Goal: Information Seeking & Learning: Learn about a topic

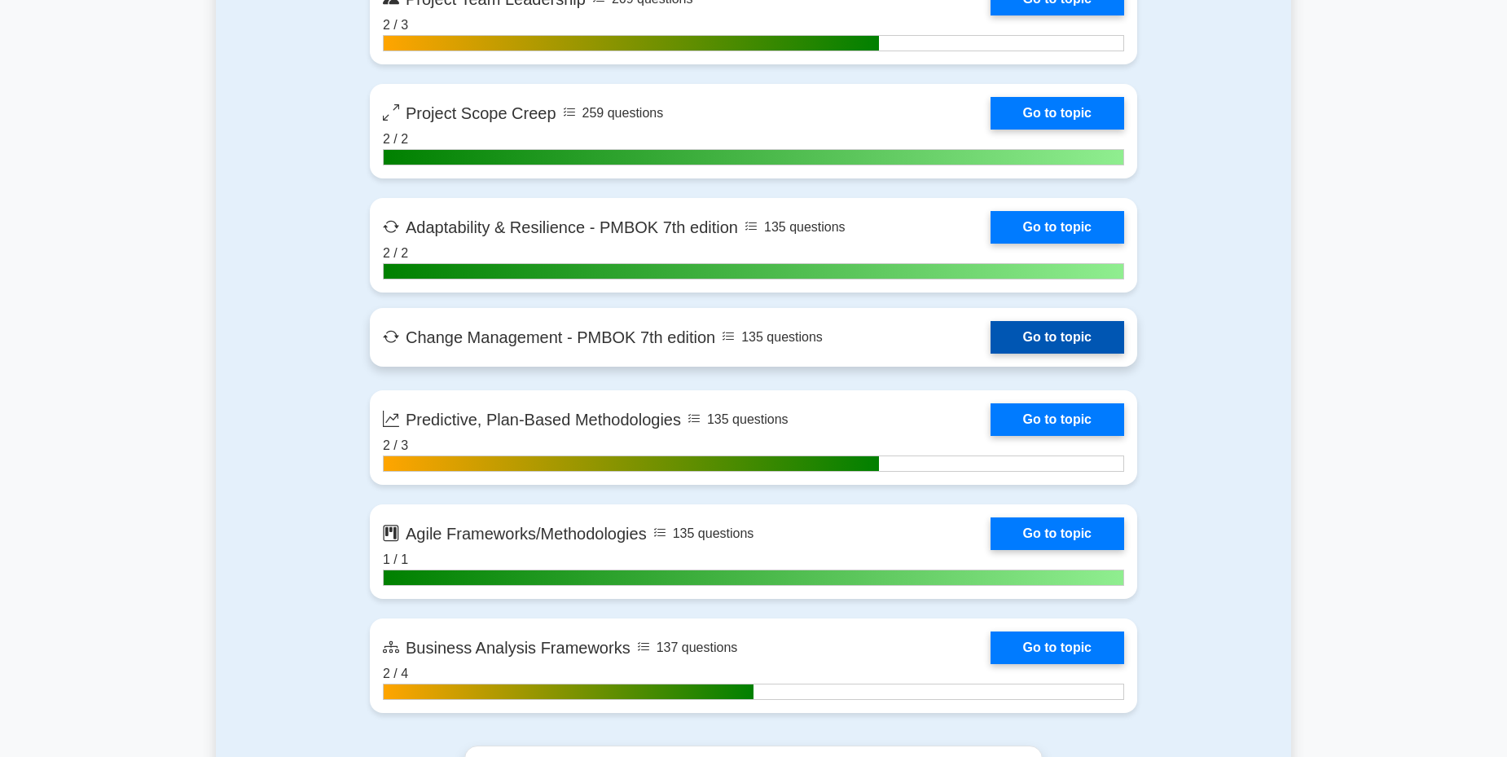
scroll to position [4235, 0]
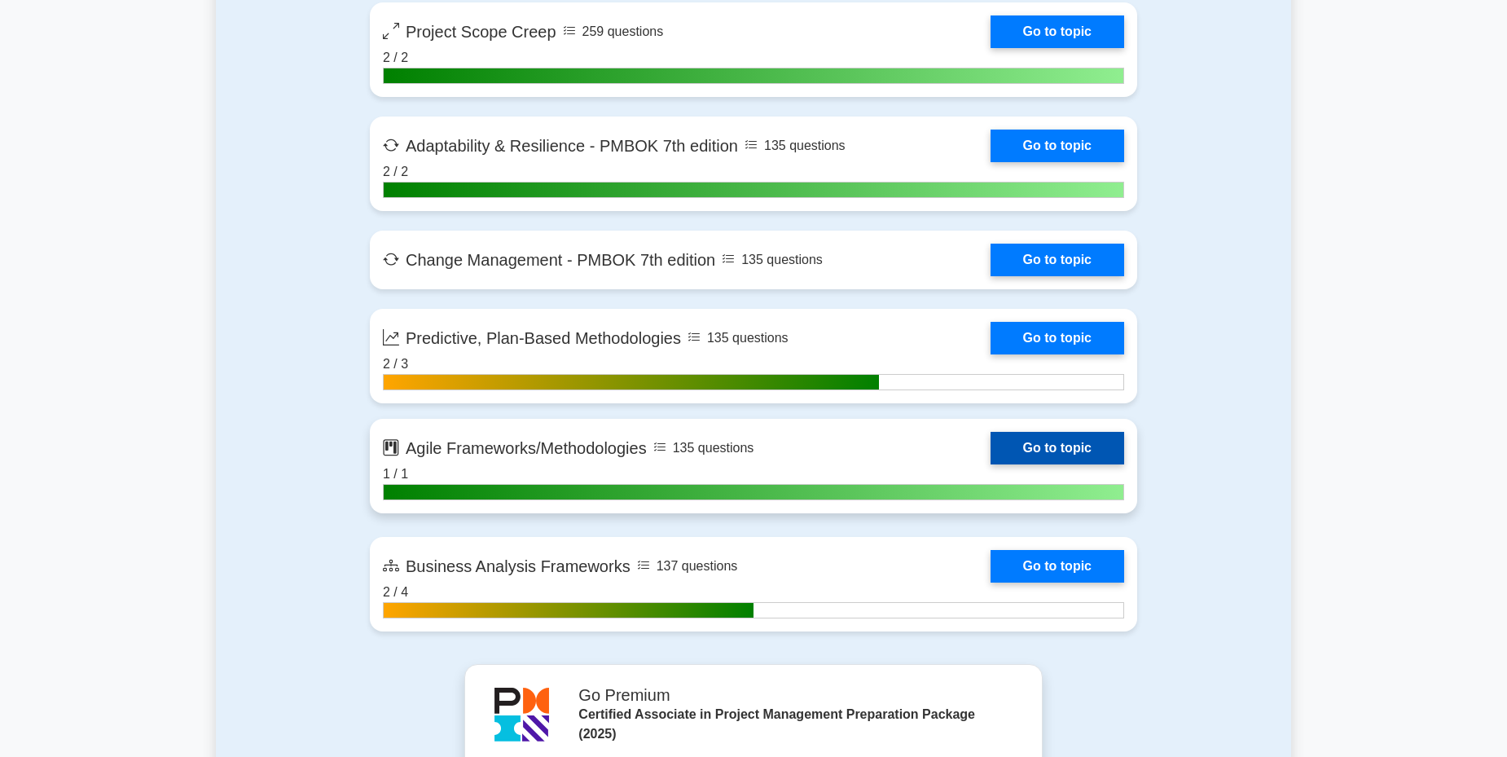
click at [1083, 462] on link "Go to topic" at bounding box center [1057, 448] width 134 height 33
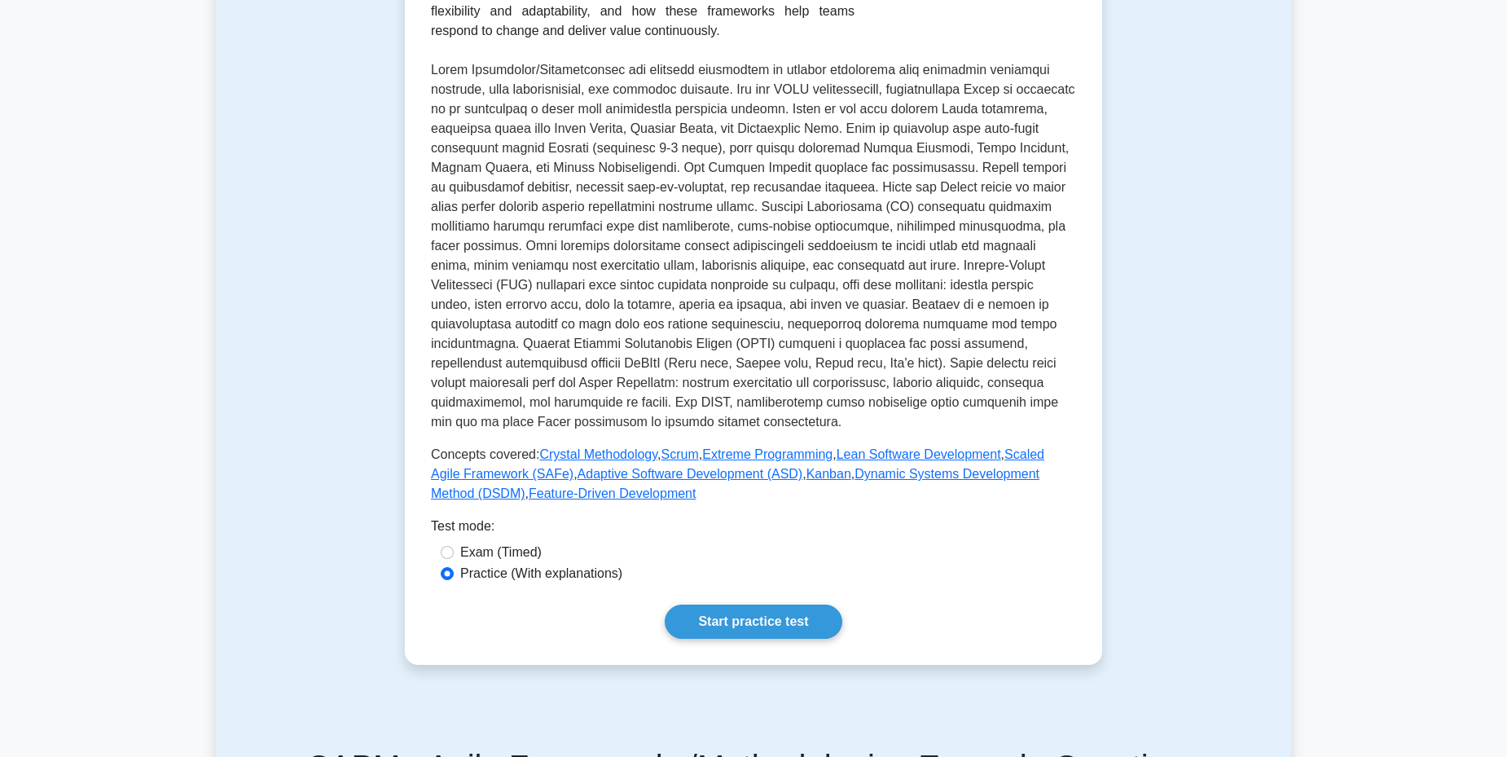
scroll to position [570, 0]
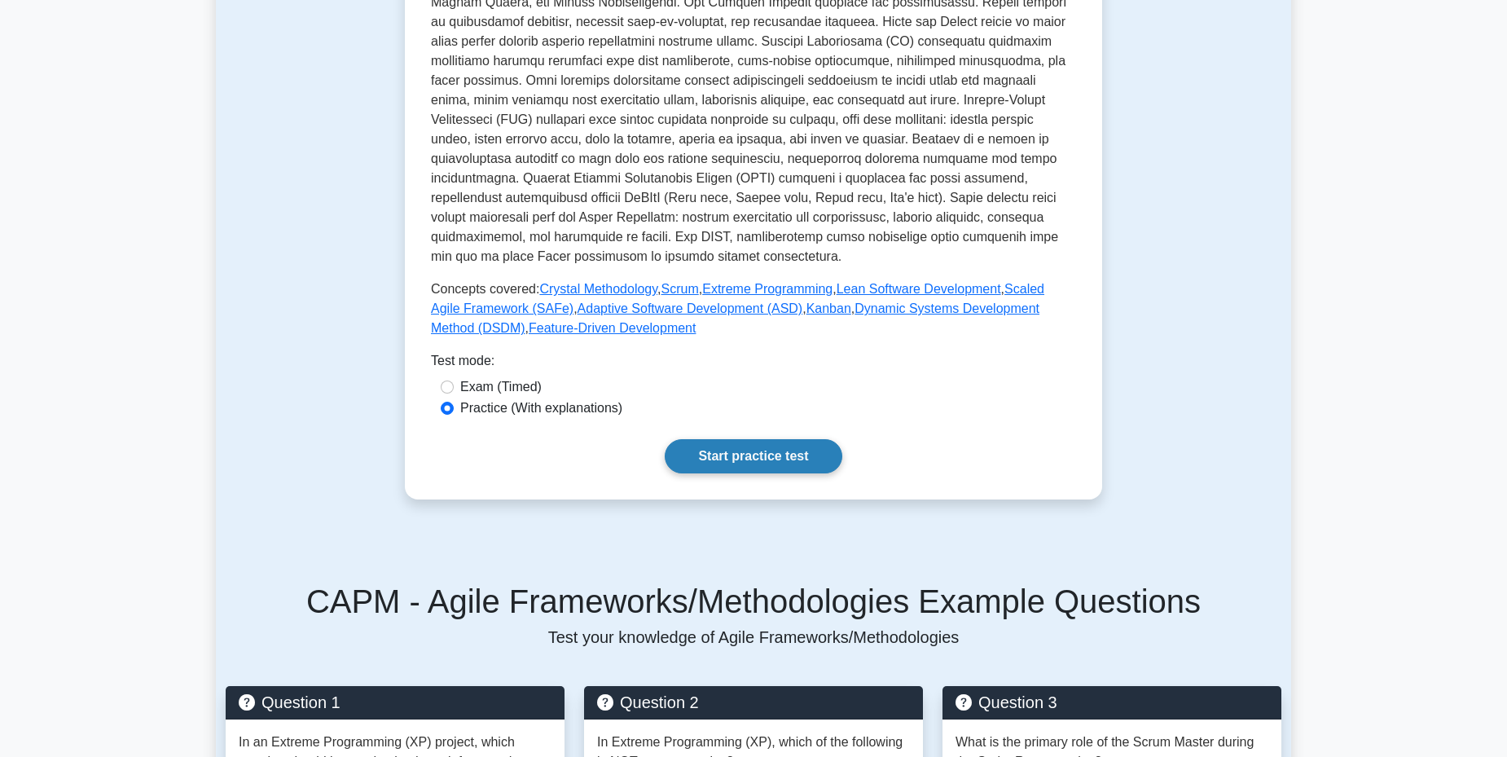
click at [747, 445] on link "Start practice test" at bounding box center [753, 456] width 177 height 34
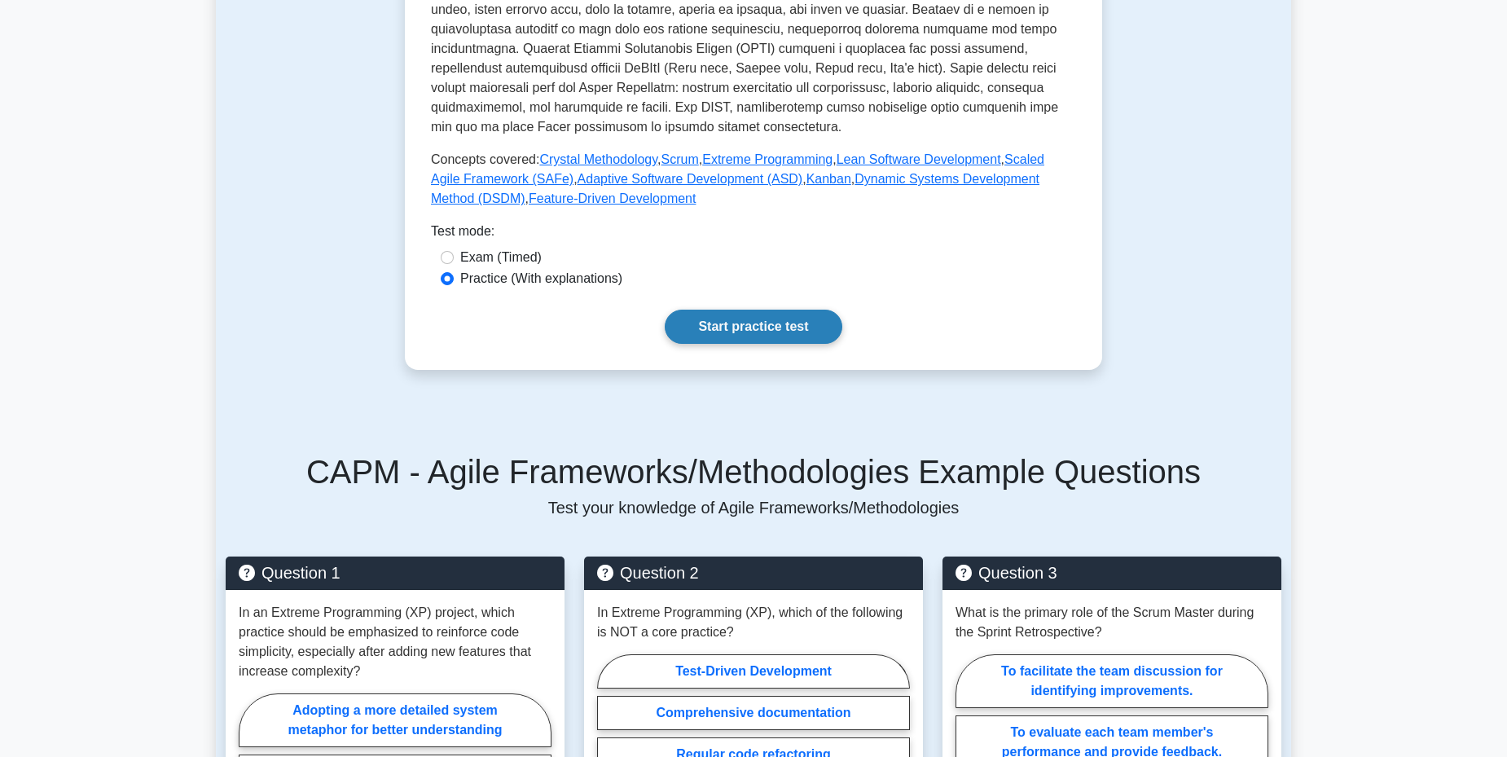
scroll to position [733, 0]
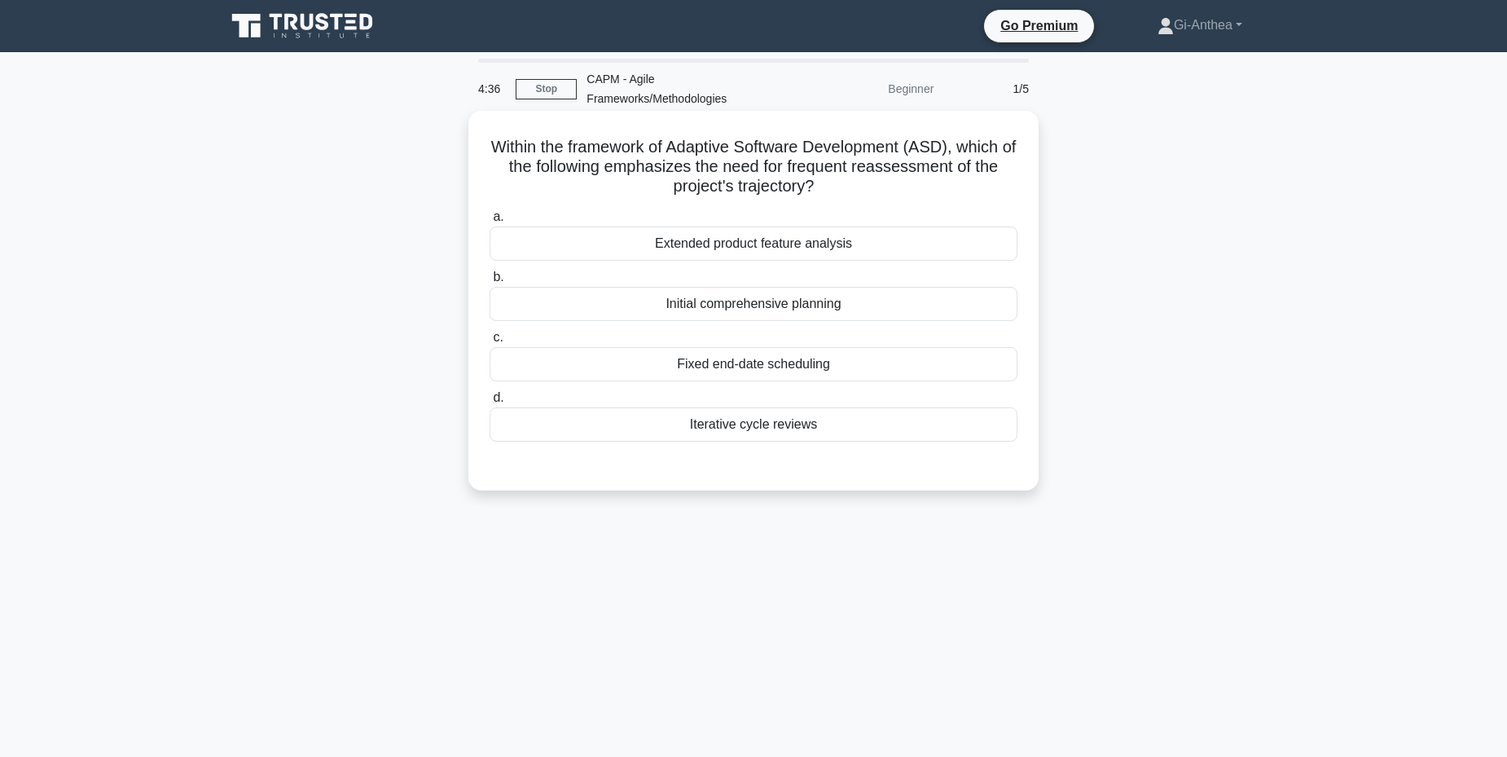
click at [692, 418] on div "Iterative cycle reviews" at bounding box center [753, 424] width 528 height 34
click at [489, 403] on input "d. Iterative cycle reviews" at bounding box center [489, 398] width 0 height 11
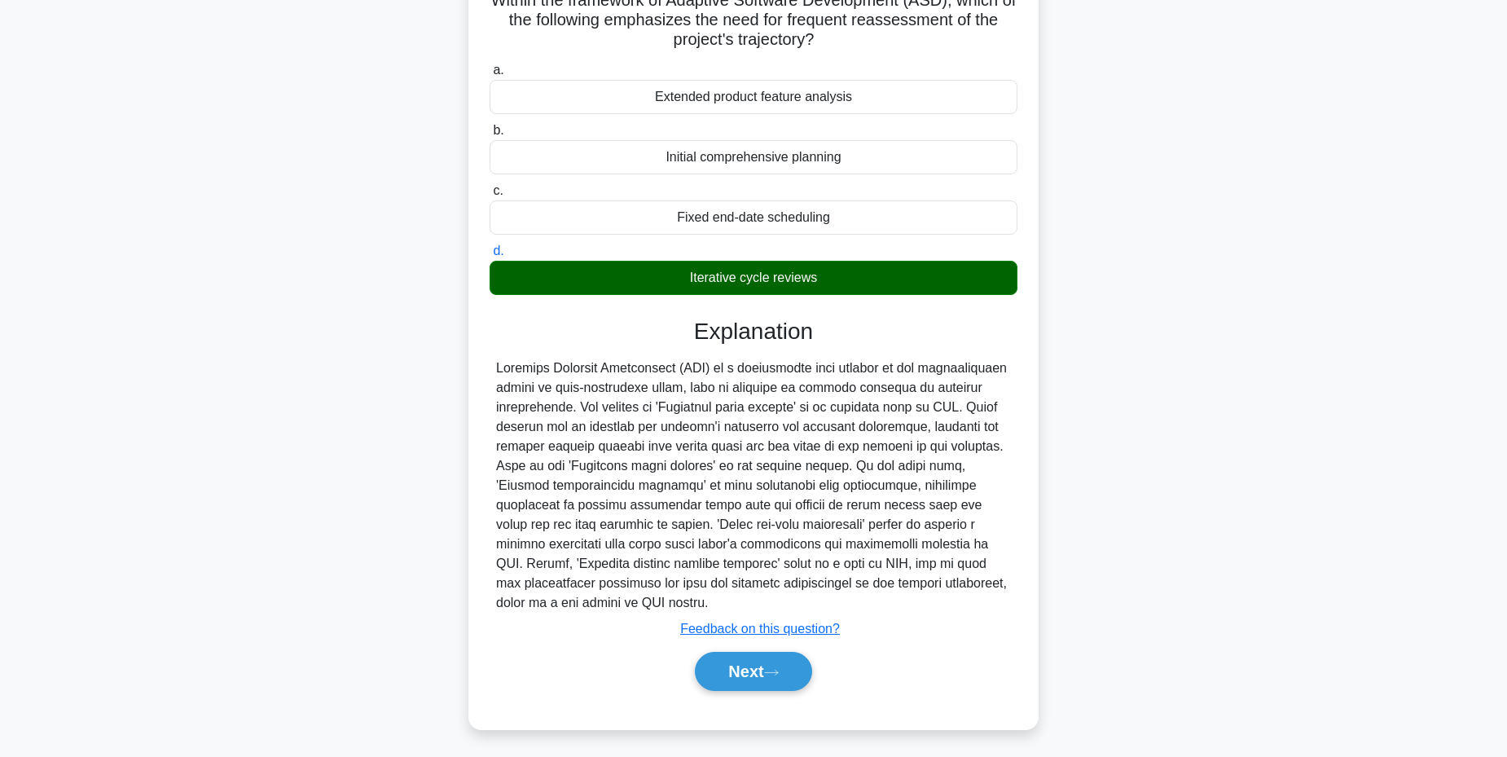
scroll to position [151, 0]
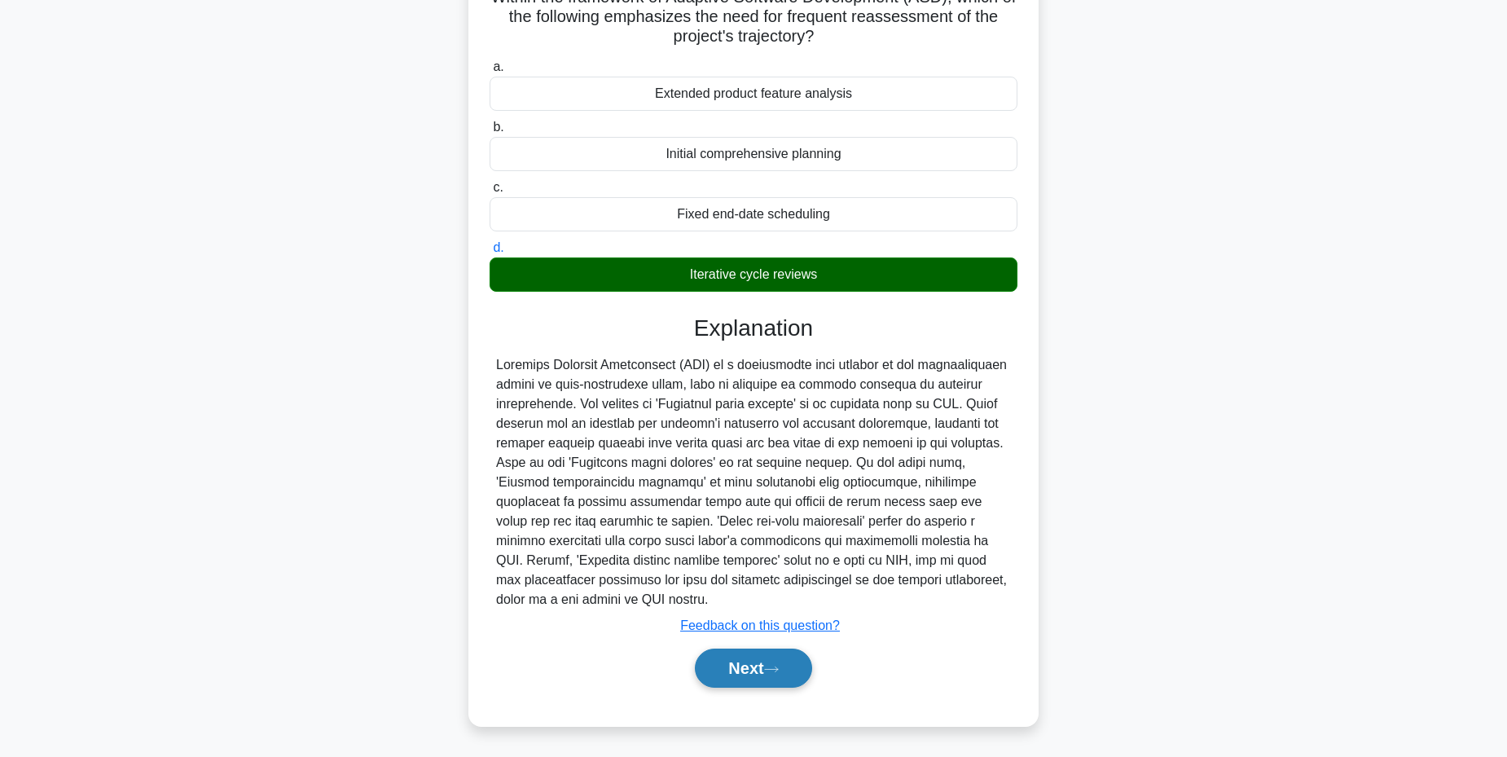
click at [736, 671] on button "Next" at bounding box center [753, 667] width 116 height 39
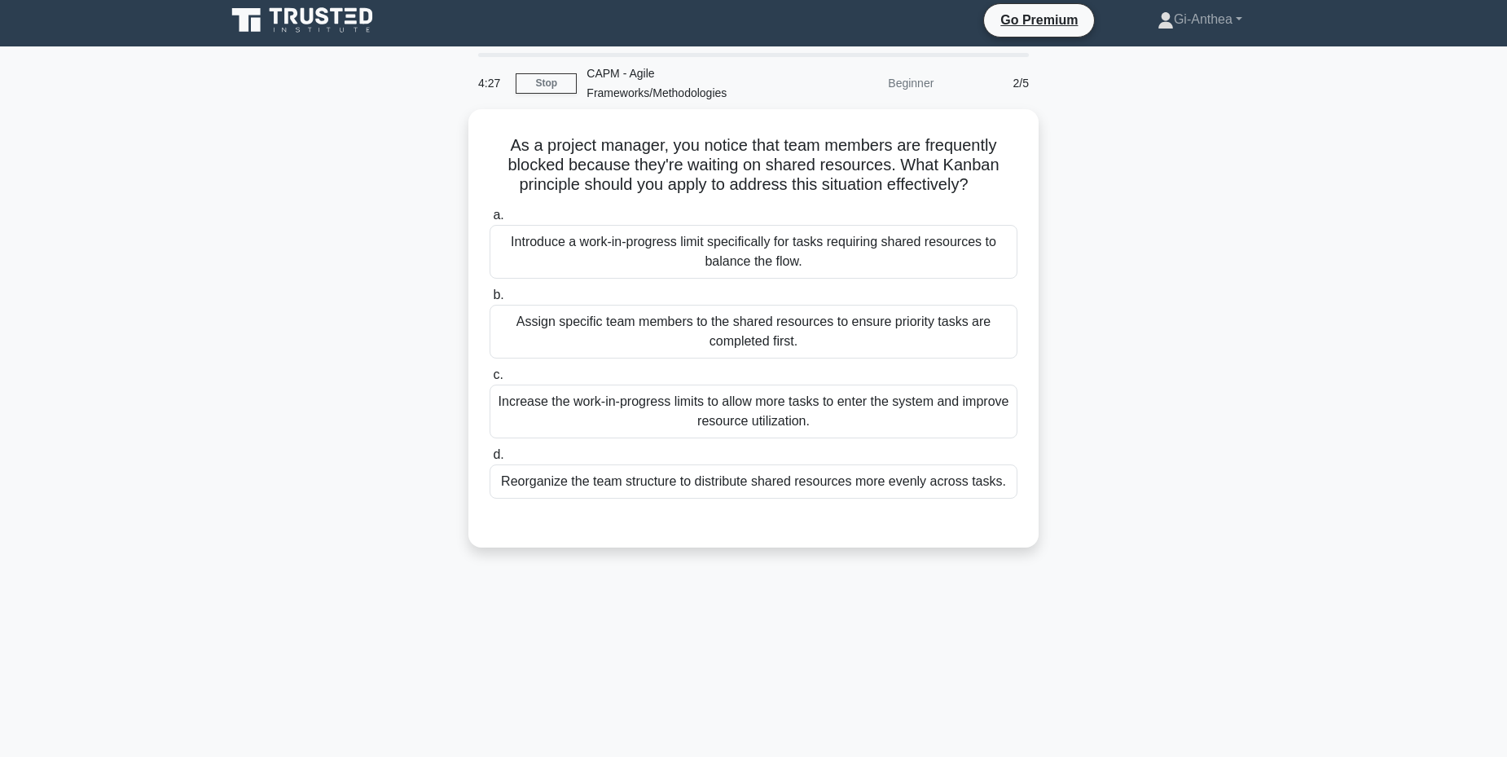
scroll to position [0, 0]
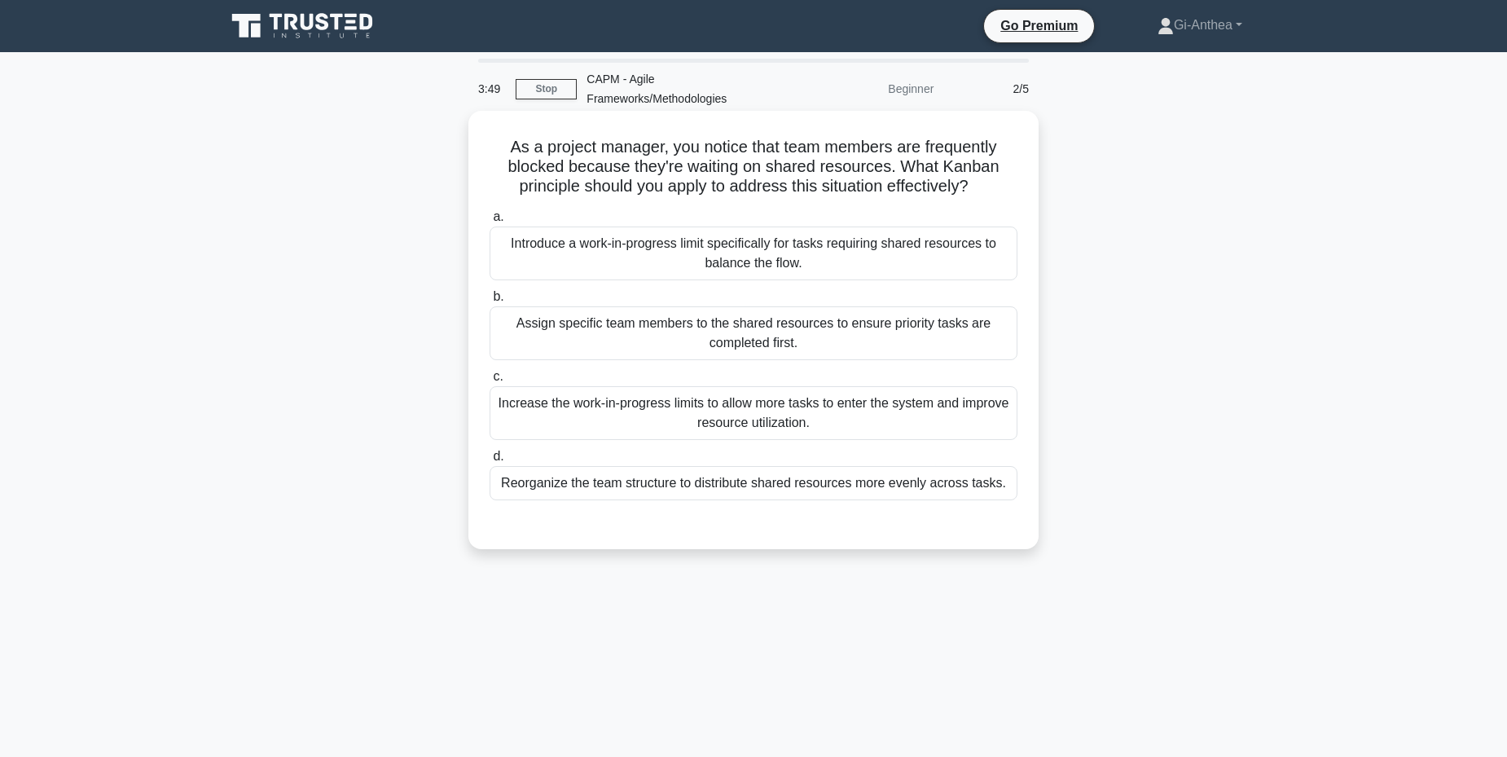
click at [832, 336] on div "Assign specific team members to the shared resources to ensure priority tasks a…" at bounding box center [753, 333] width 528 height 54
click at [489, 302] on input "b. Assign specific team members to the shared resources to ensure priority task…" at bounding box center [489, 297] width 0 height 11
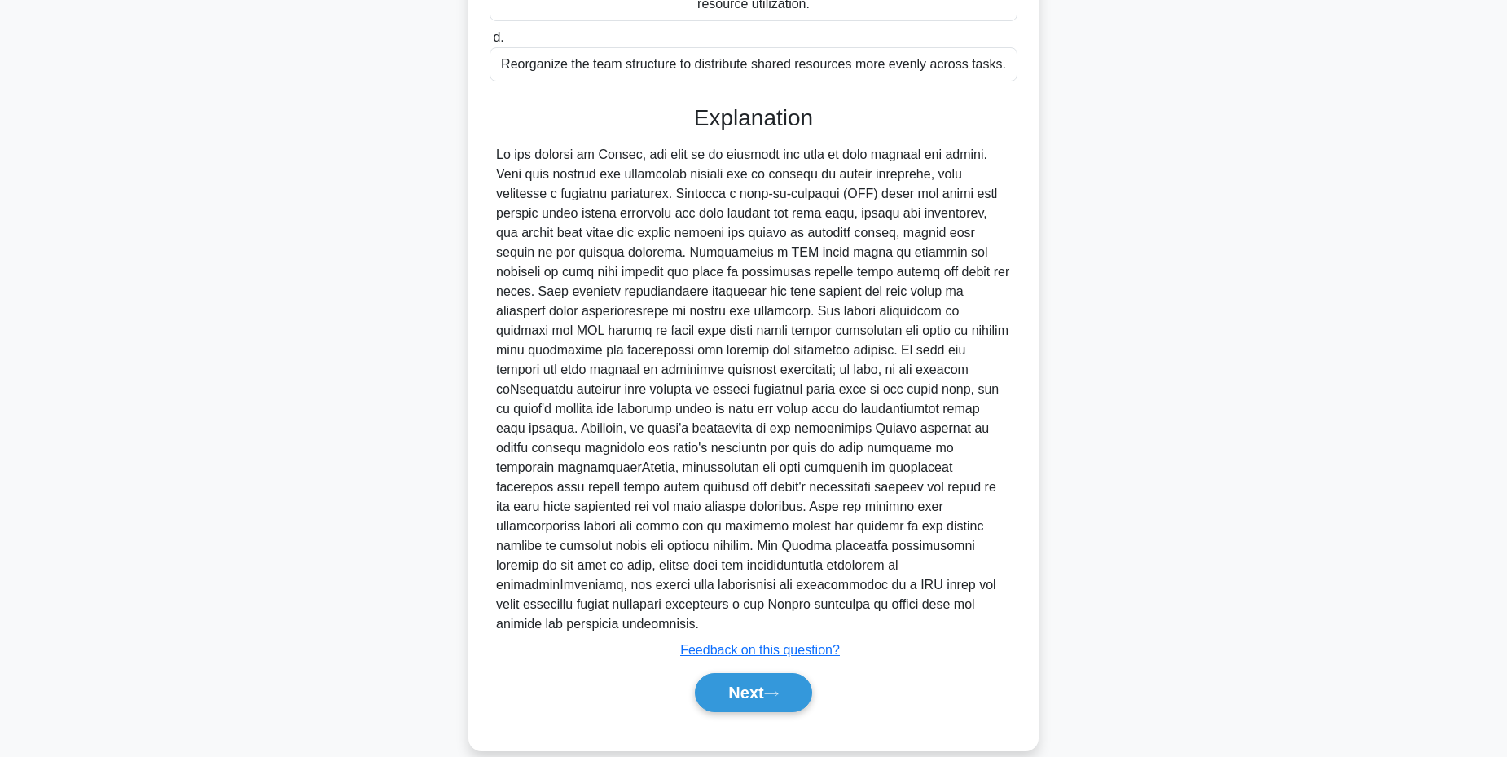
scroll to position [426, 0]
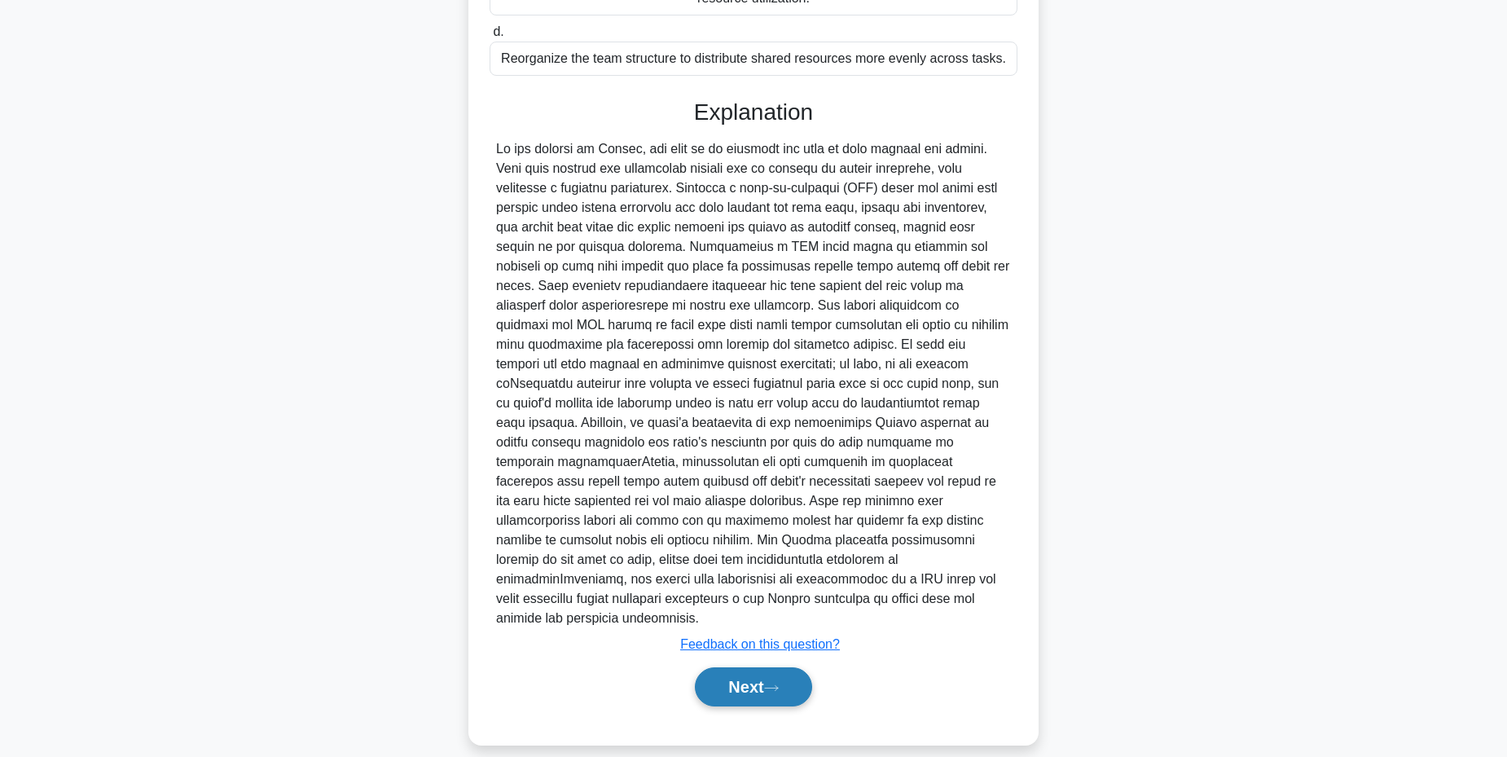
click at [713, 667] on button "Next" at bounding box center [753, 686] width 116 height 39
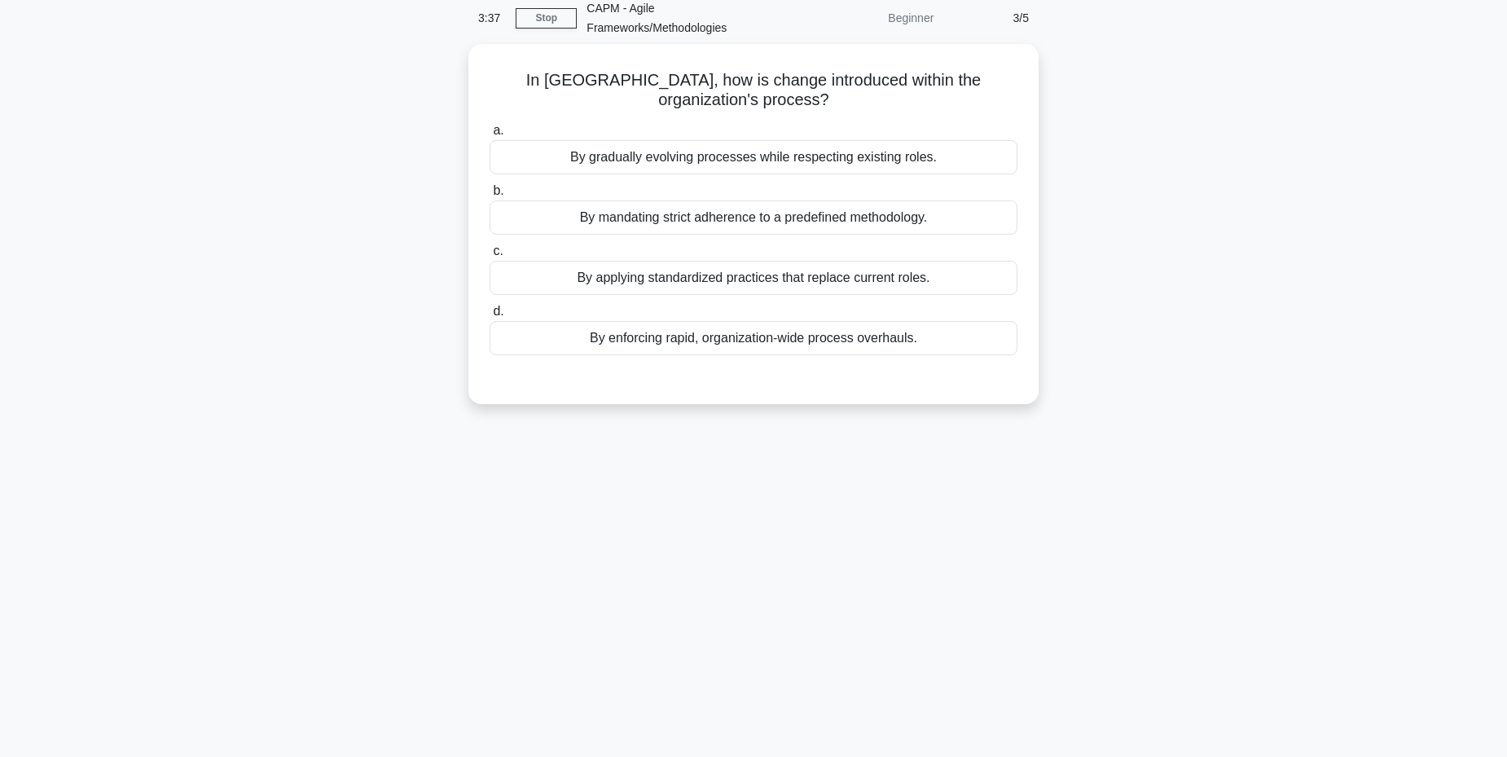
scroll to position [0, 0]
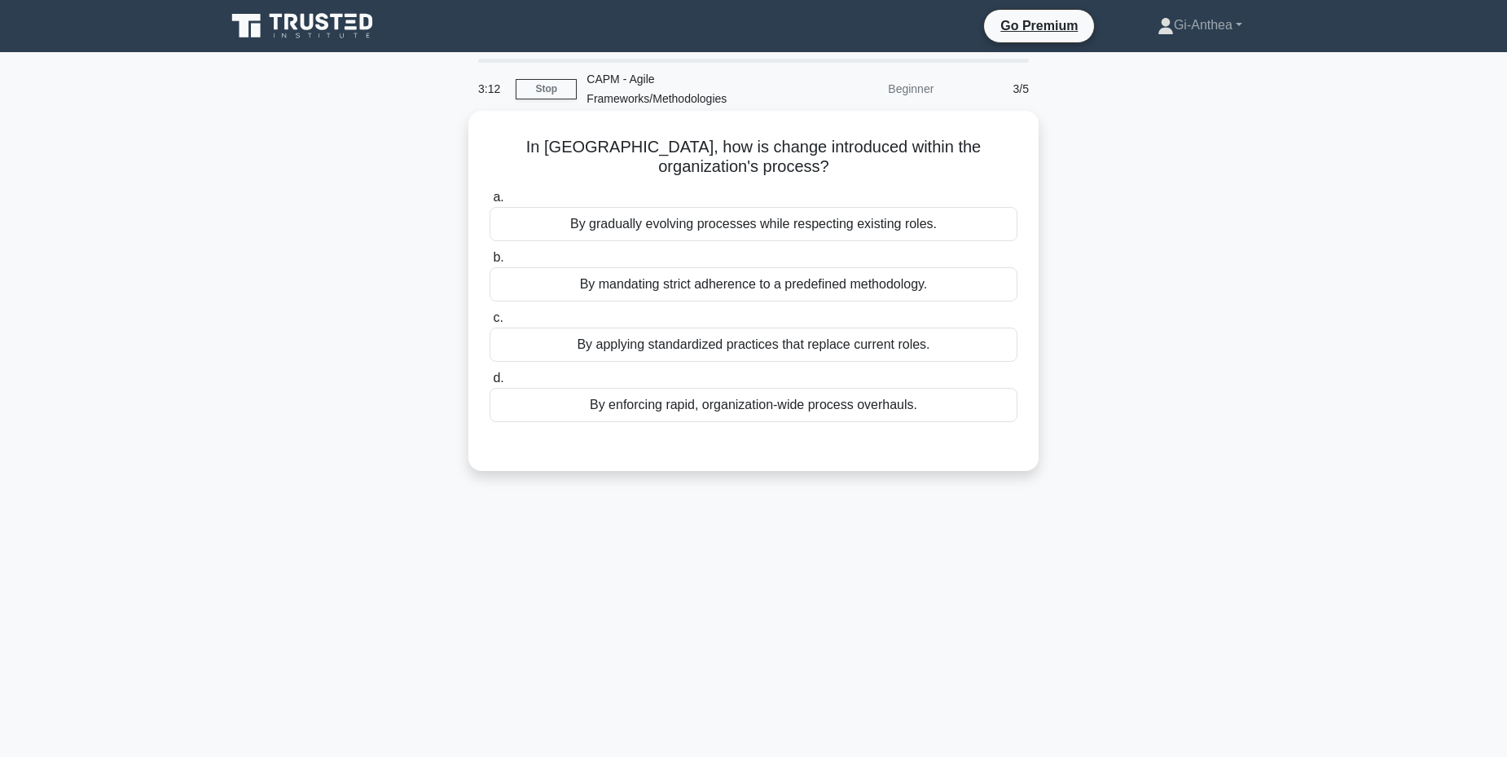
click at [730, 226] on div "By gradually evolving processes while respecting existing roles." at bounding box center [753, 224] width 528 height 34
click at [489, 203] on input "a. By gradually evolving processes while respecting existing roles." at bounding box center [489, 197] width 0 height 11
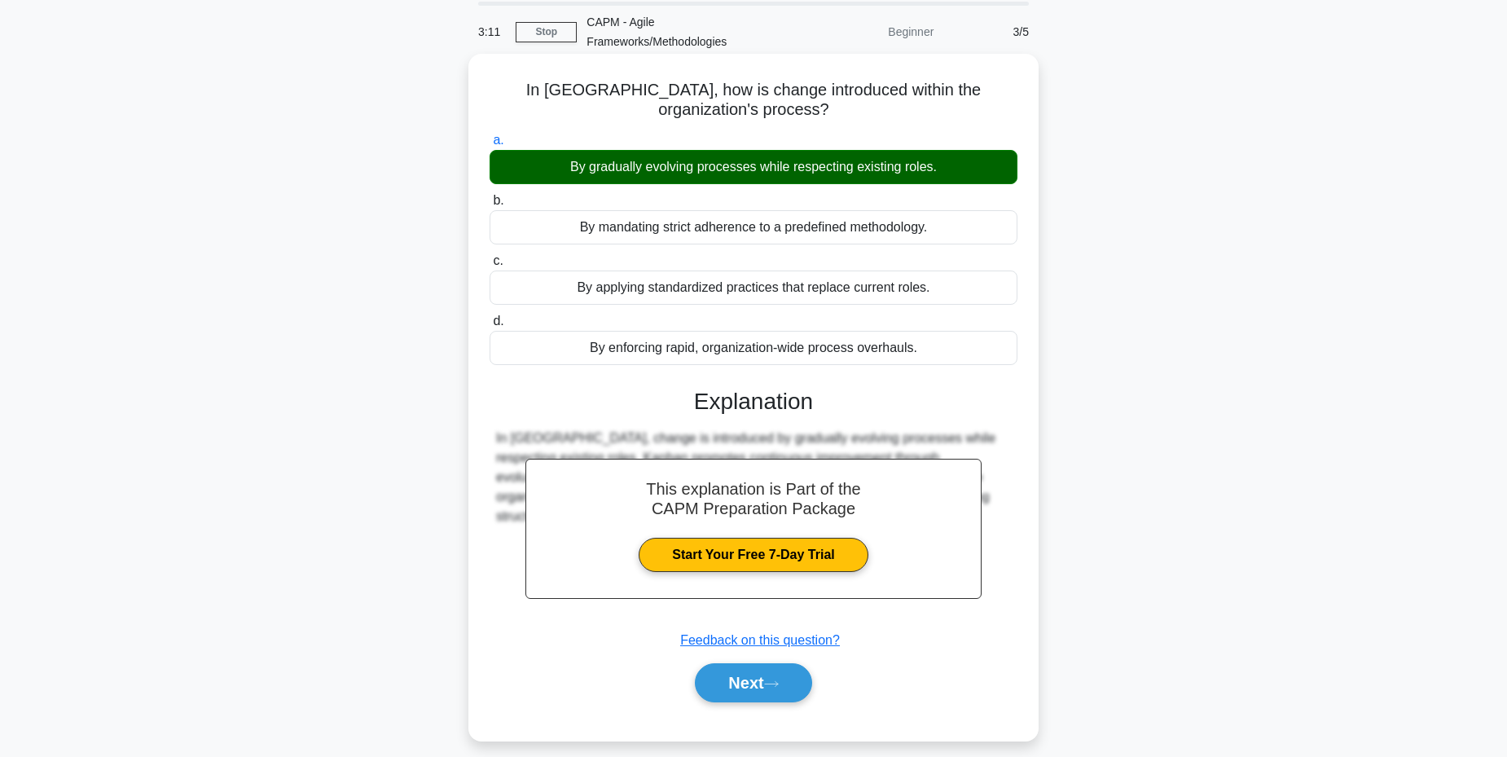
scroll to position [123, 0]
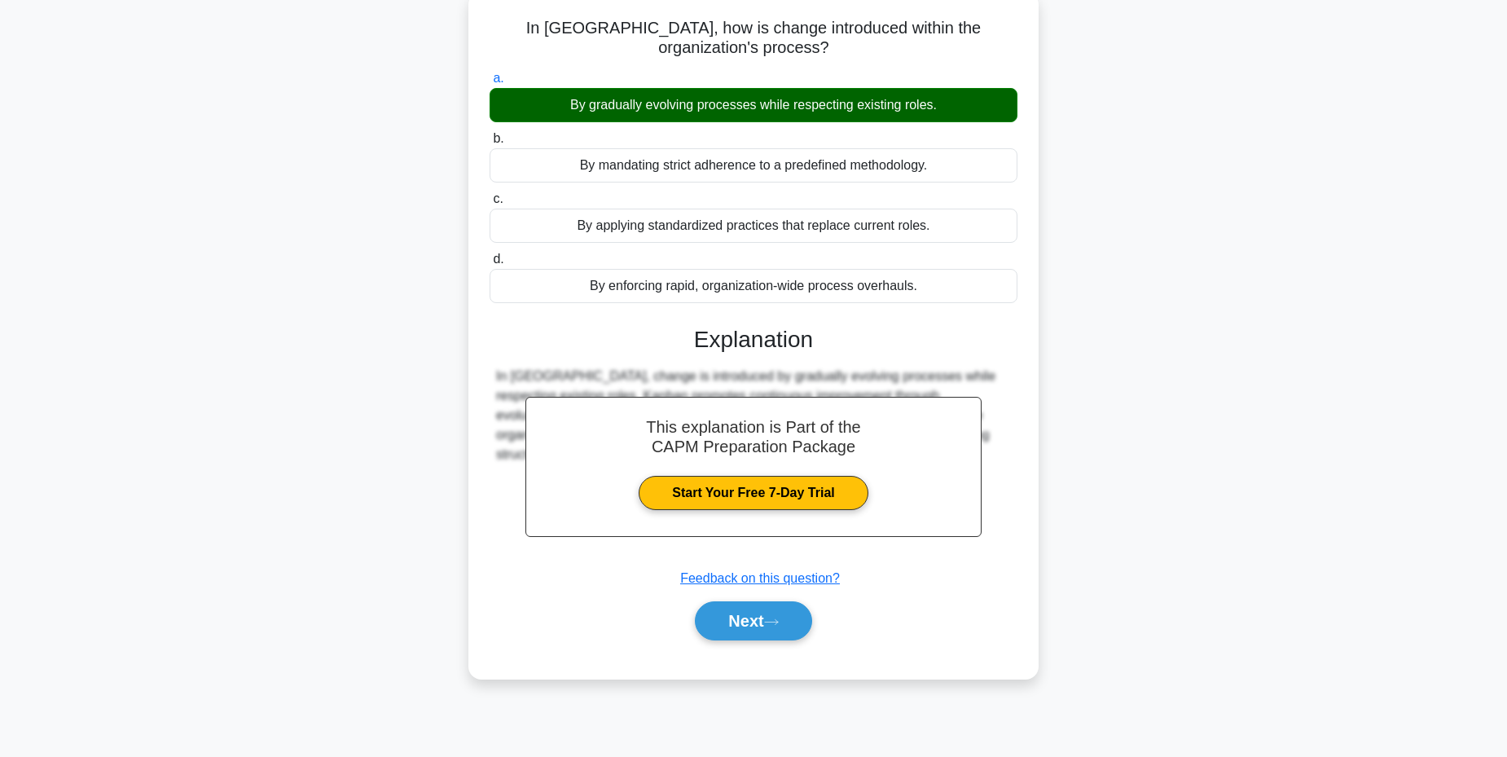
drag, startPoint x: 1201, startPoint y: 553, endPoint x: 1163, endPoint y: 568, distance: 41.3
click at [1201, 553] on div "In Kanban, how is change introduced within the organization's process? .spinner…" at bounding box center [753, 345] width 1075 height 706
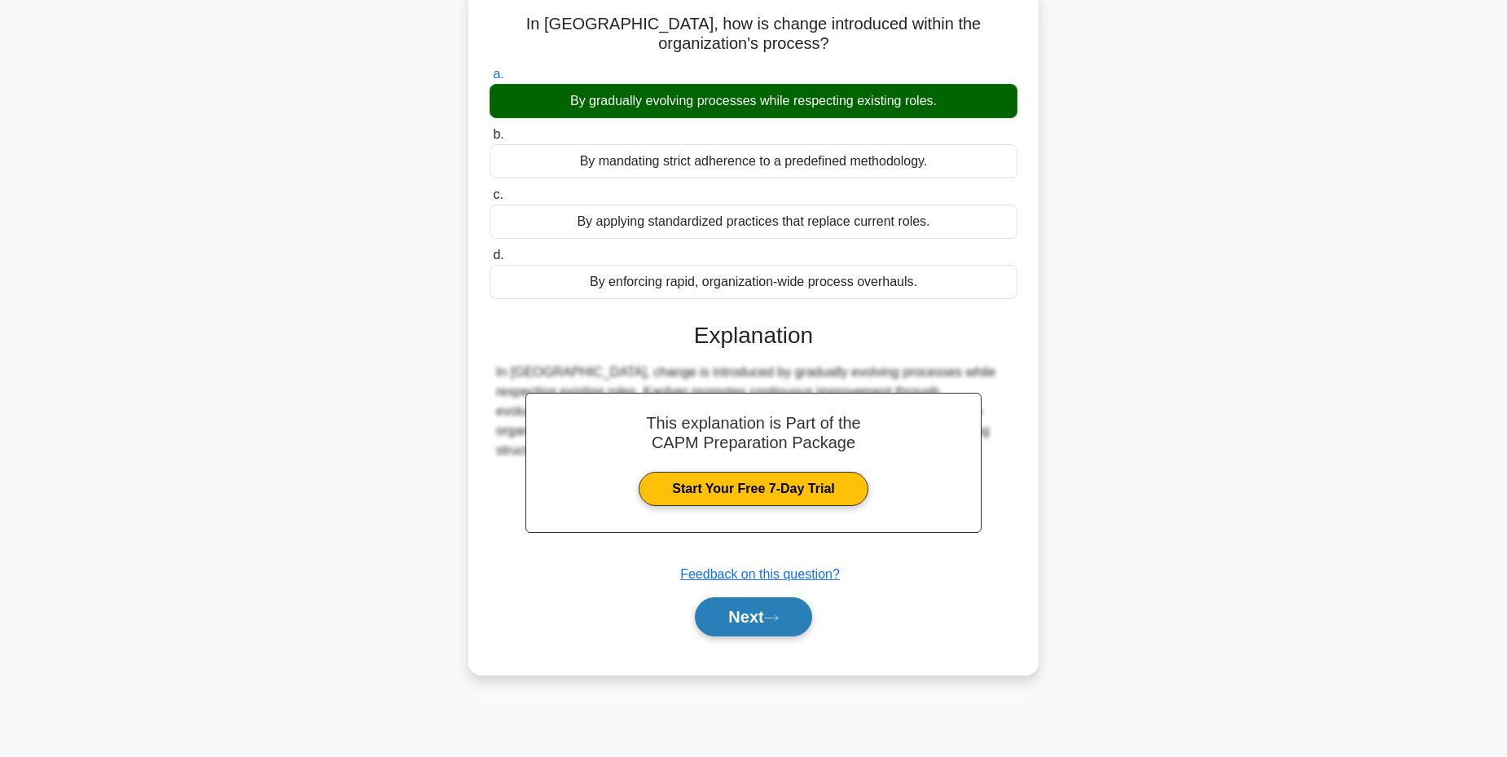
click at [765, 606] on button "Next" at bounding box center [753, 616] width 116 height 39
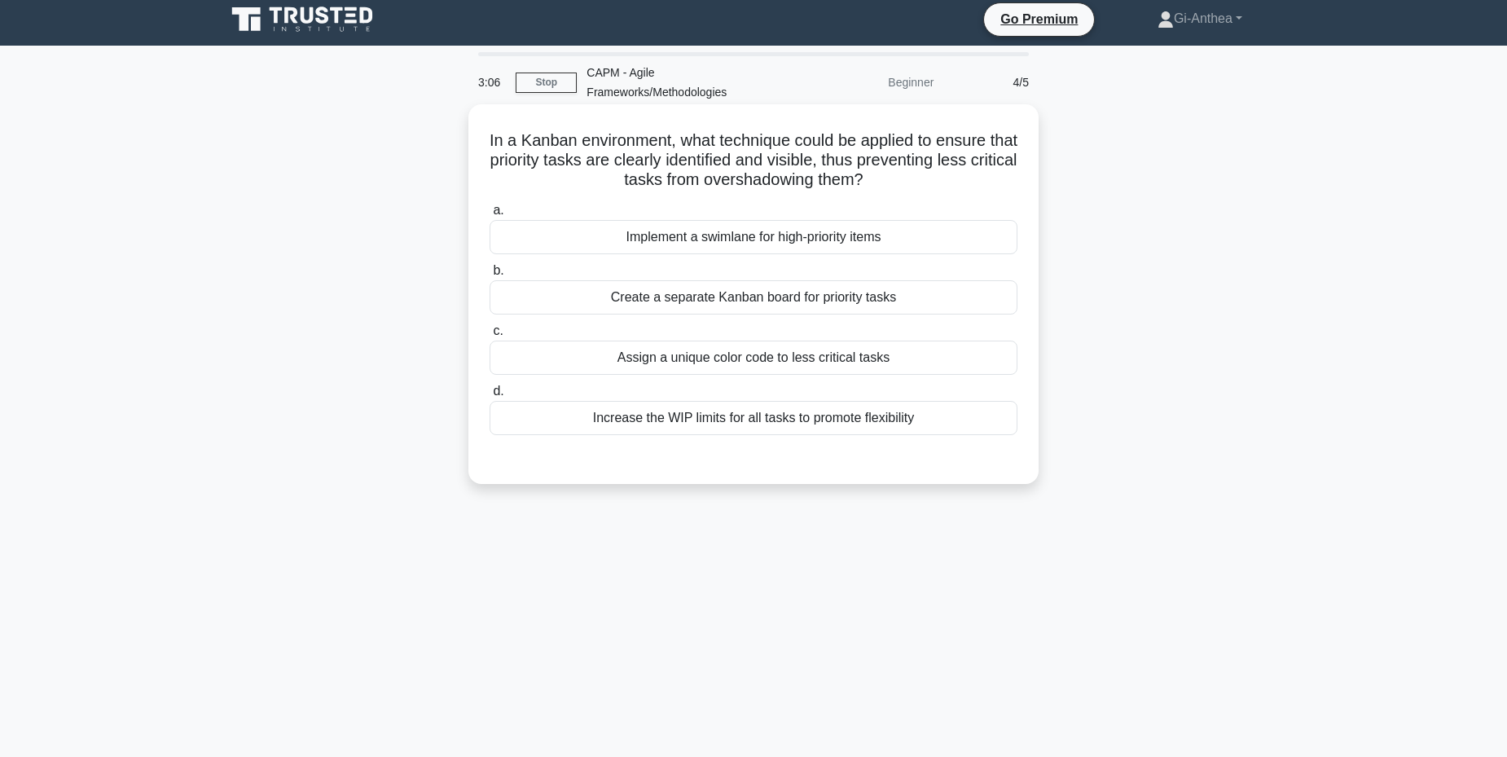
scroll to position [0, 0]
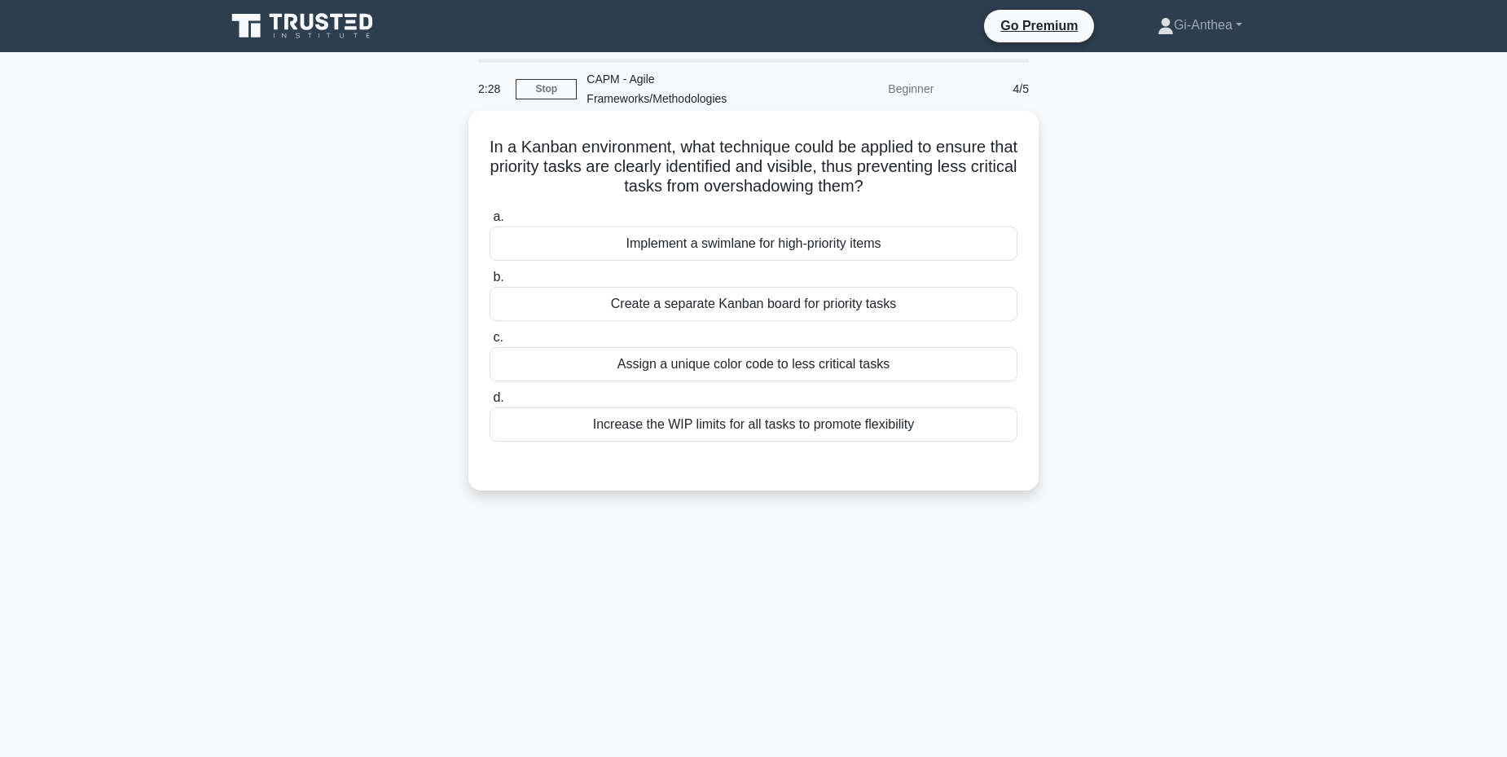
click at [768, 426] on div "Increase the WIP limits for all tasks to promote flexibility" at bounding box center [753, 424] width 528 height 34
click at [760, 426] on div "Increase the WIP limits for all tasks to promote flexibility" at bounding box center [753, 424] width 528 height 34
click at [489, 403] on input "d. Increase the WIP limits for all tasks to promote flexibility" at bounding box center [489, 398] width 0 height 11
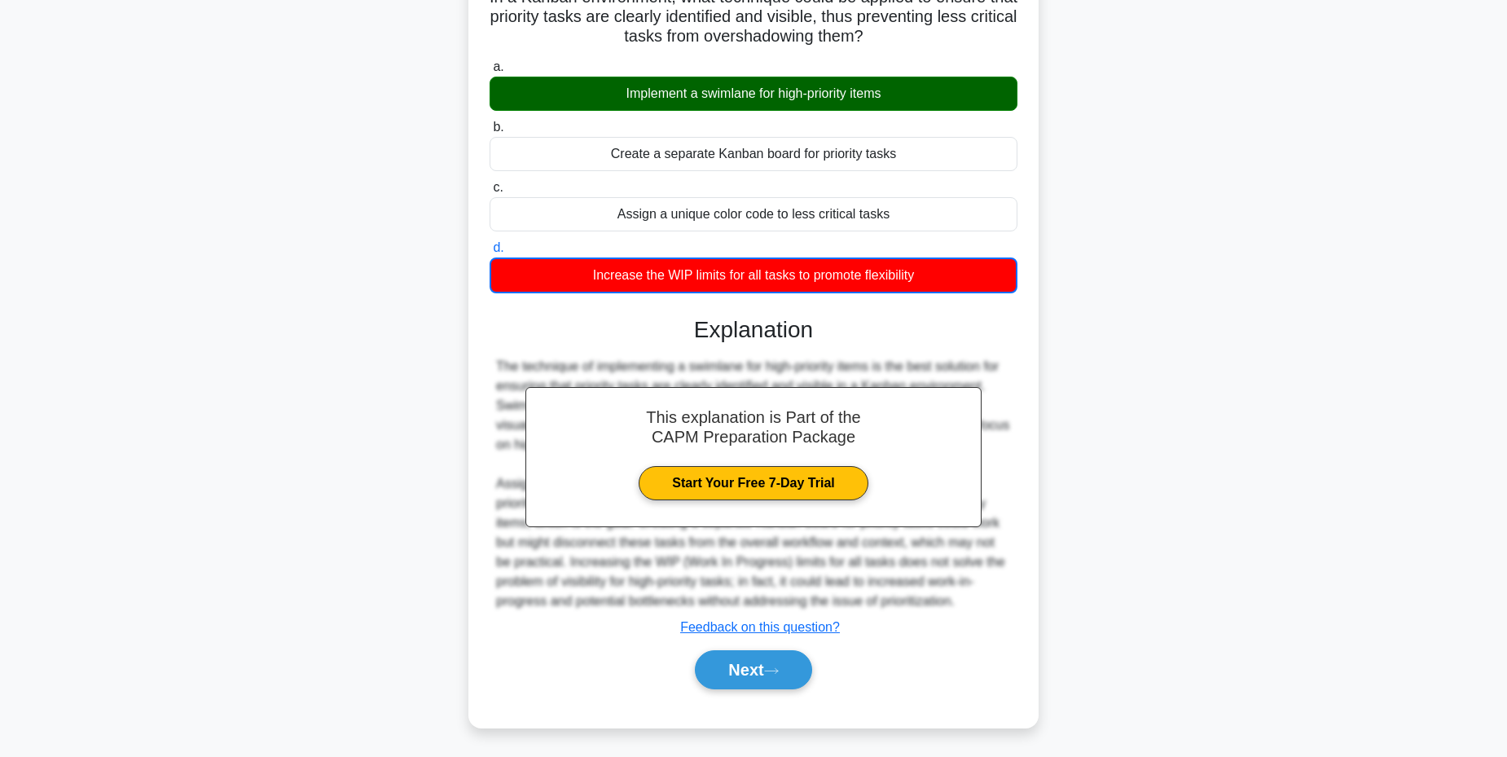
scroll to position [152, 0]
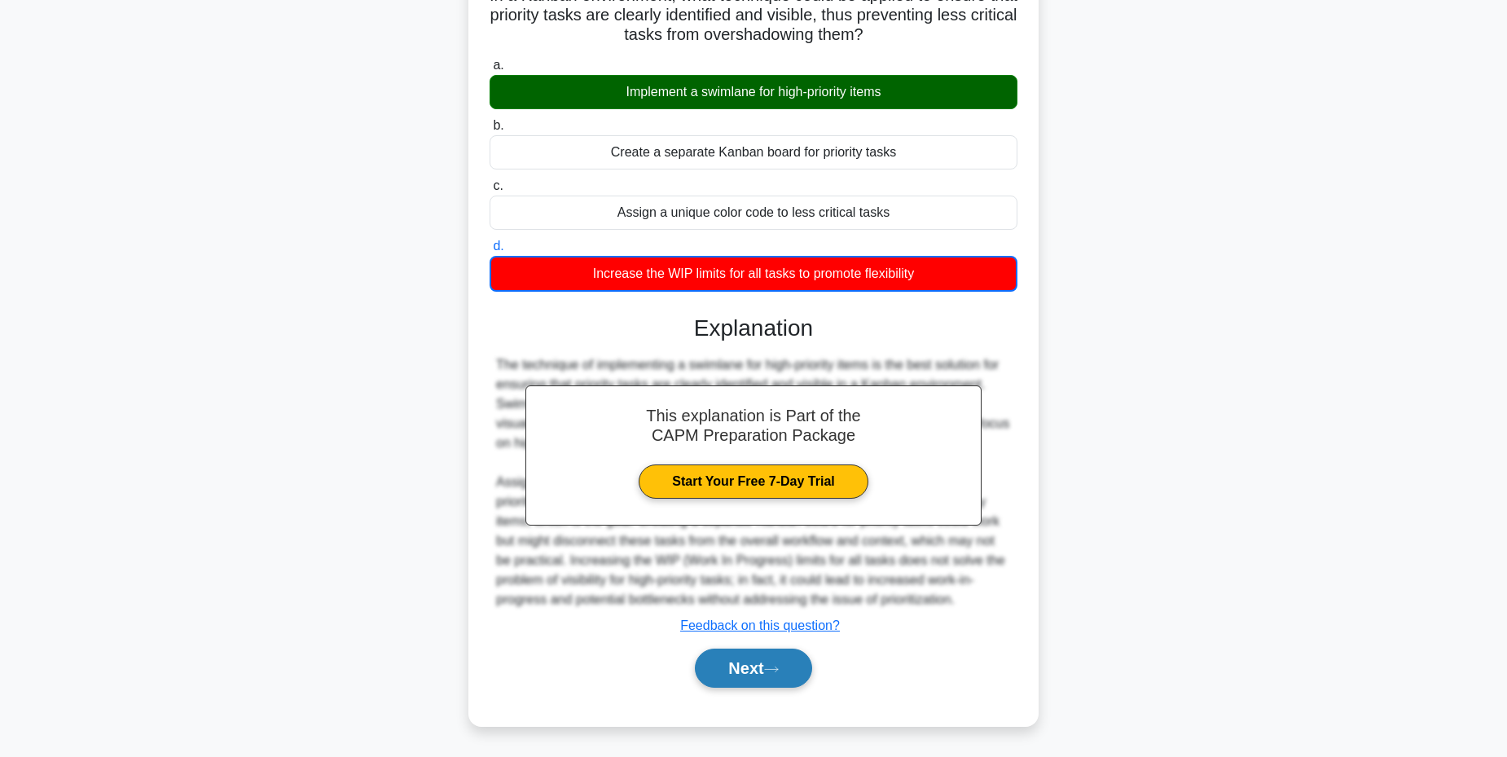
click at [735, 660] on button "Next" at bounding box center [753, 667] width 116 height 39
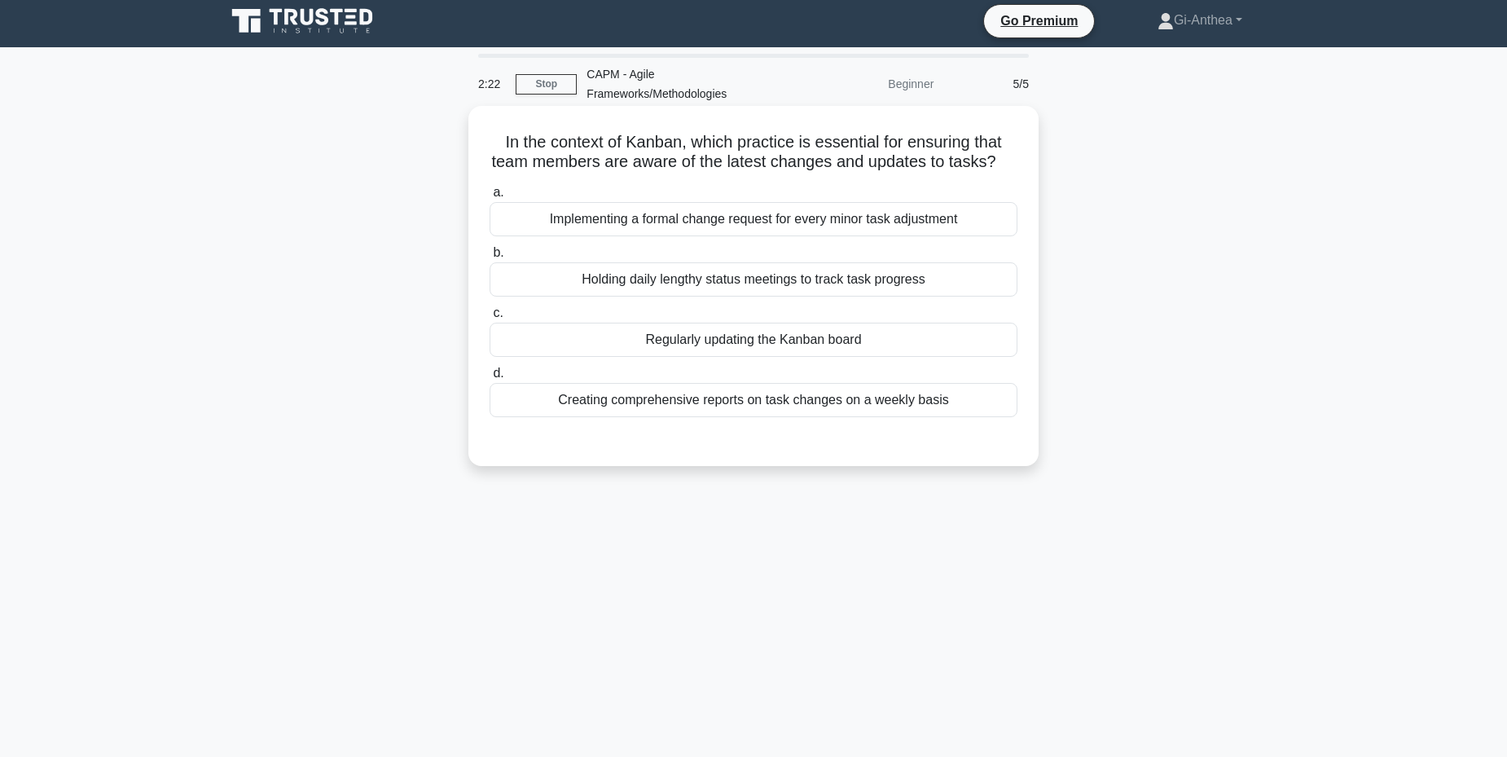
scroll to position [0, 0]
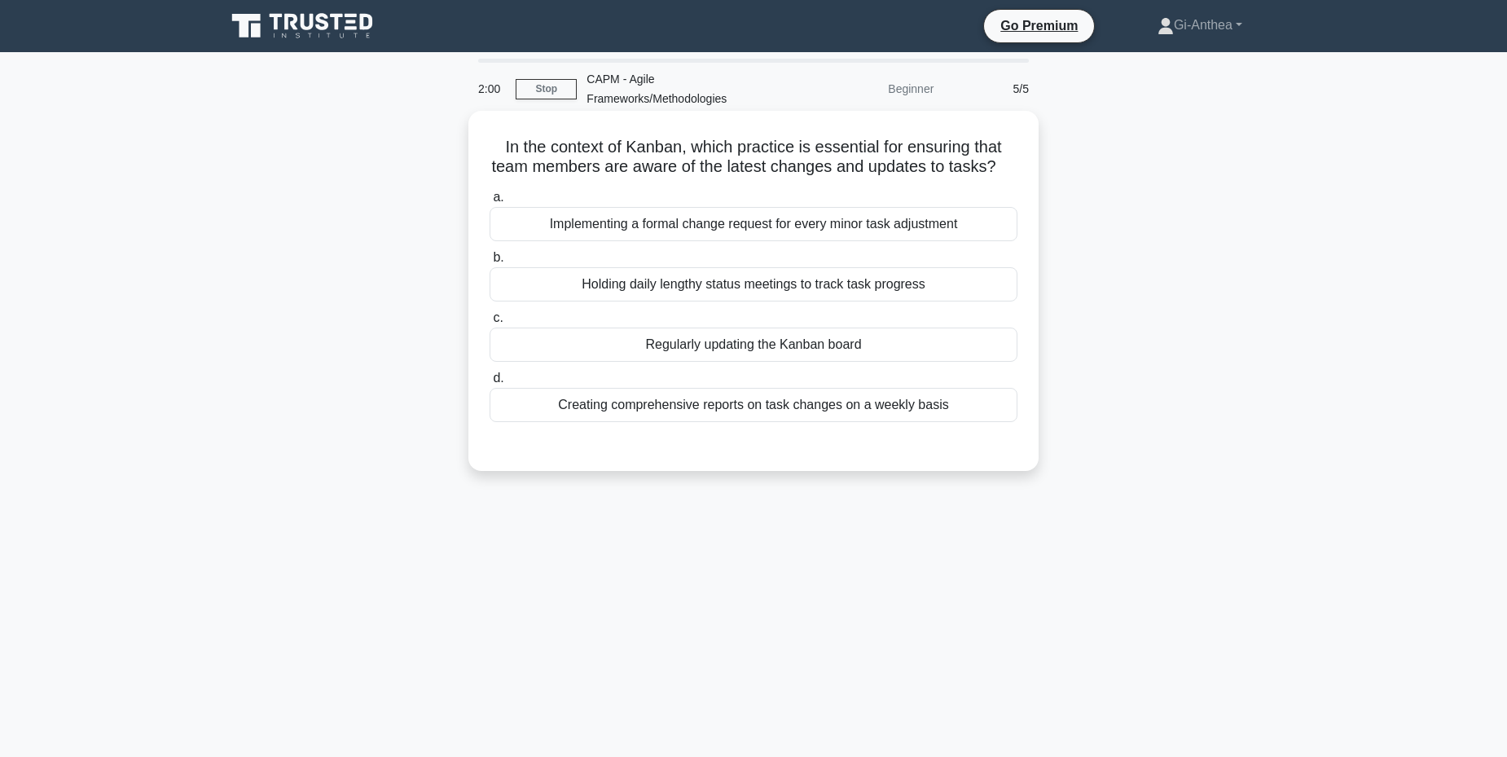
click at [745, 357] on div "Regularly updating the Kanban board" at bounding box center [753, 344] width 528 height 34
drag, startPoint x: 745, startPoint y: 357, endPoint x: 728, endPoint y: 385, distance: 33.2
click at [728, 362] on div "Regularly updating the Kanban board" at bounding box center [753, 344] width 528 height 34
click at [489, 323] on input "c. Regularly updating the Kanban board" at bounding box center [489, 318] width 0 height 11
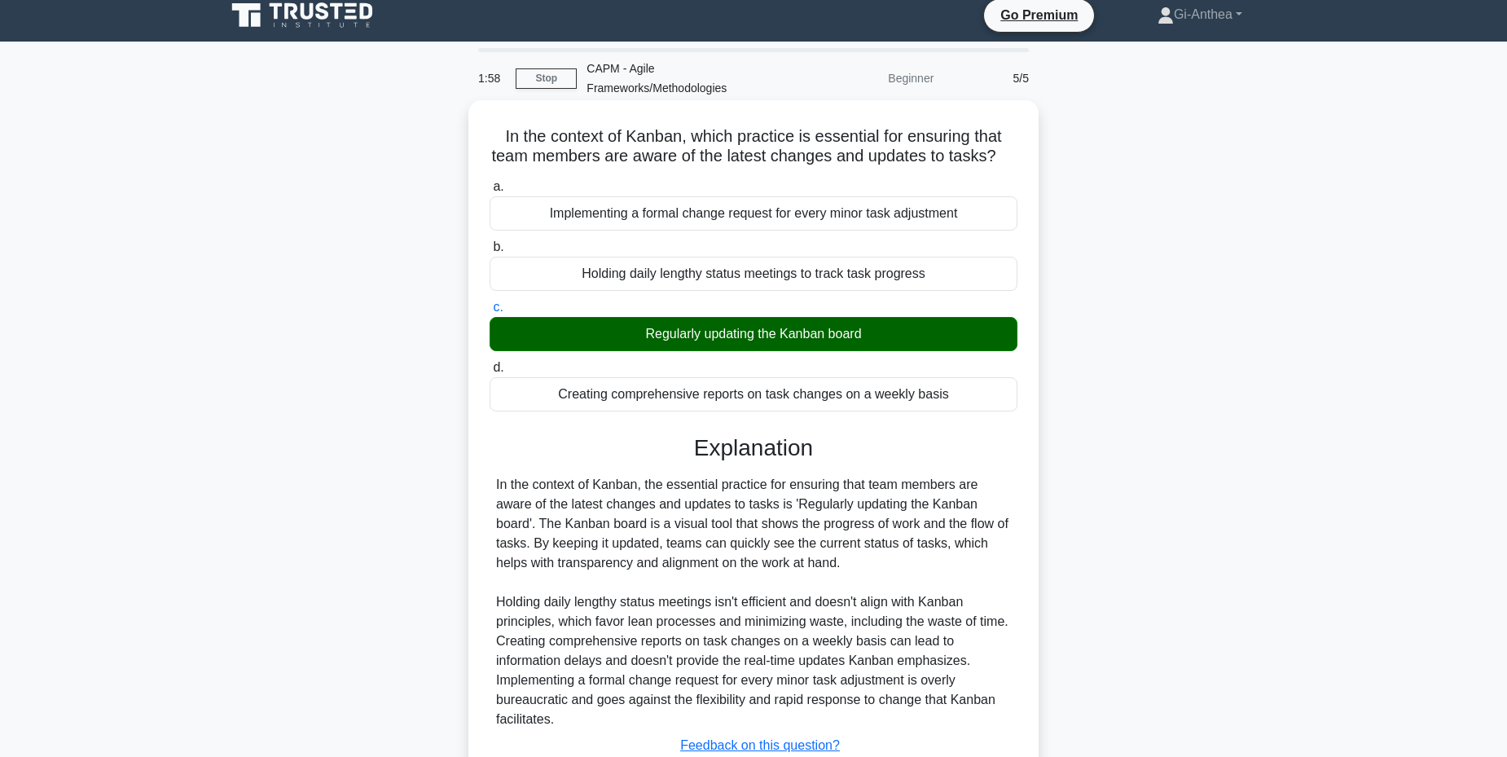
scroll to position [151, 0]
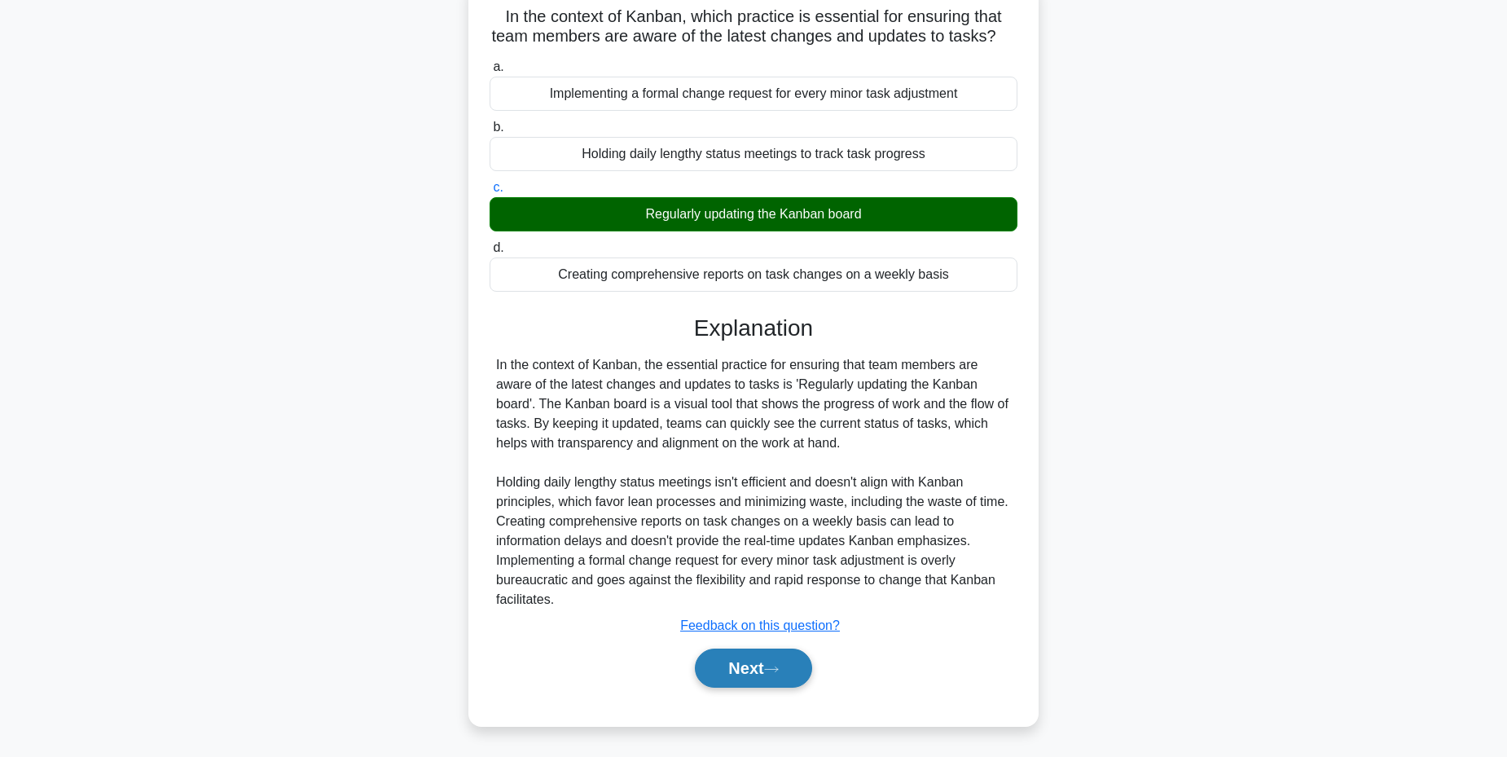
click at [768, 672] on button "Next" at bounding box center [753, 667] width 116 height 39
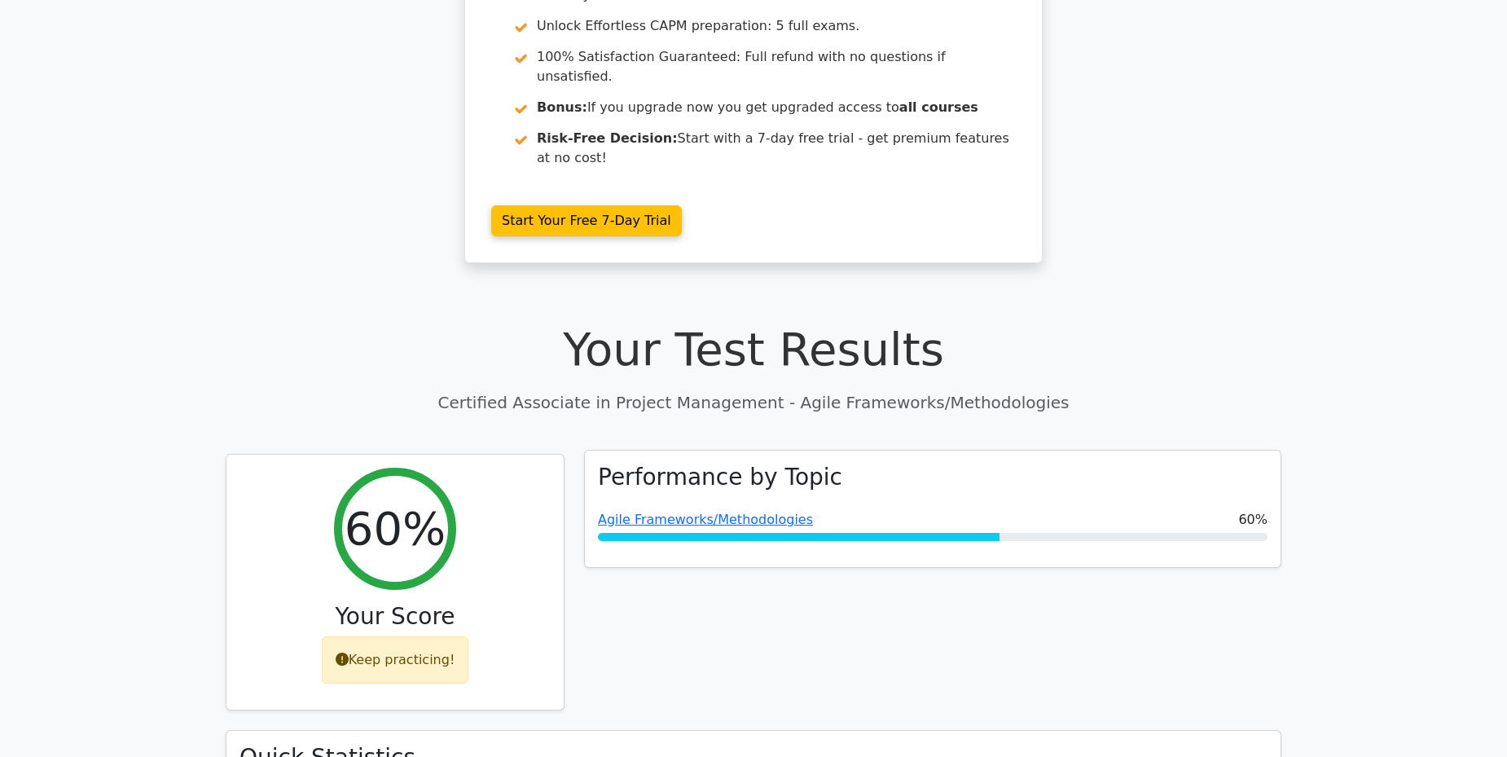
scroll to position [407, 0]
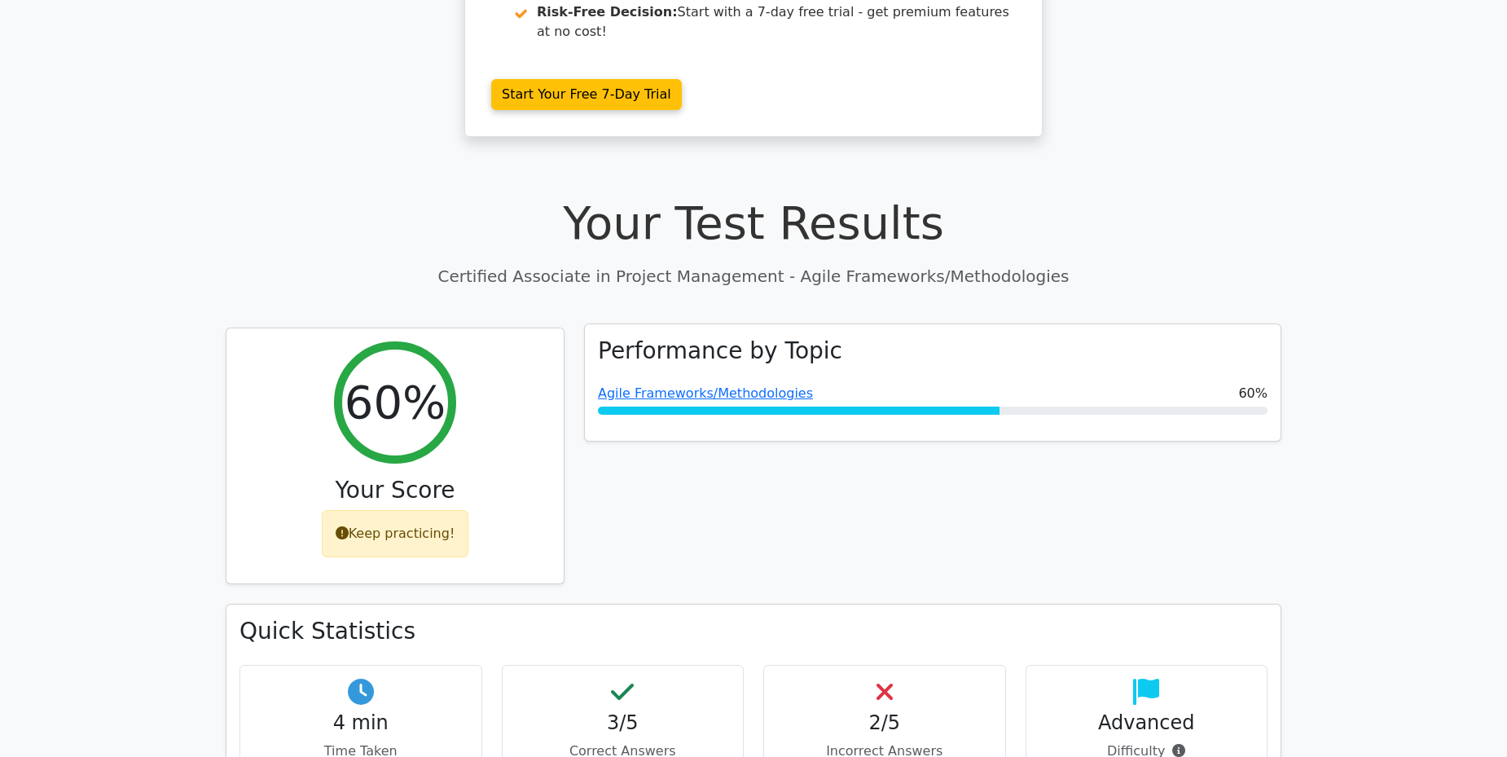
click at [871, 384] on div "Agile Frameworks/Methodologies 60%" at bounding box center [932, 394] width 669 height 20
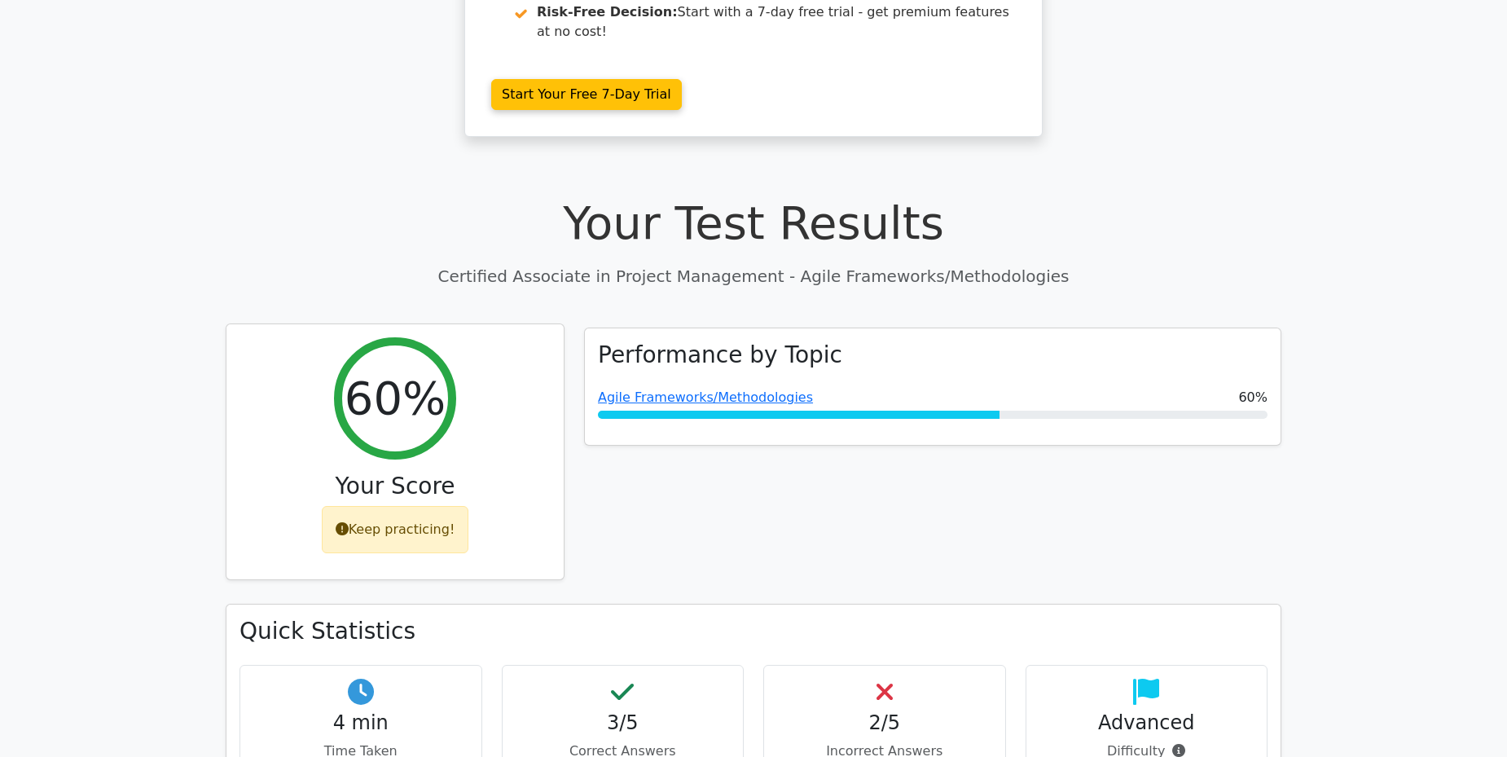
click at [424, 506] on div "Keep practicing!" at bounding box center [395, 529] width 147 height 47
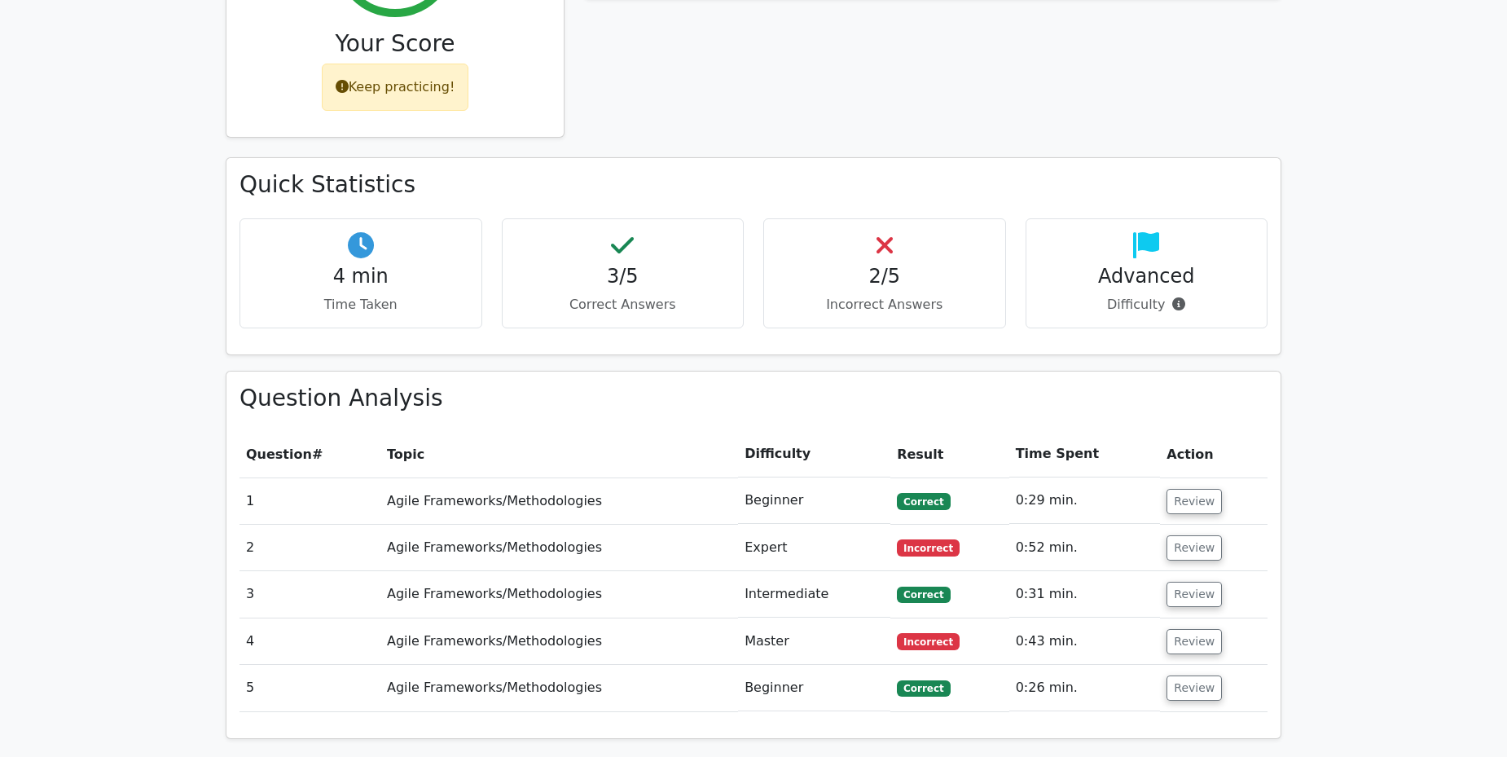
scroll to position [977, 0]
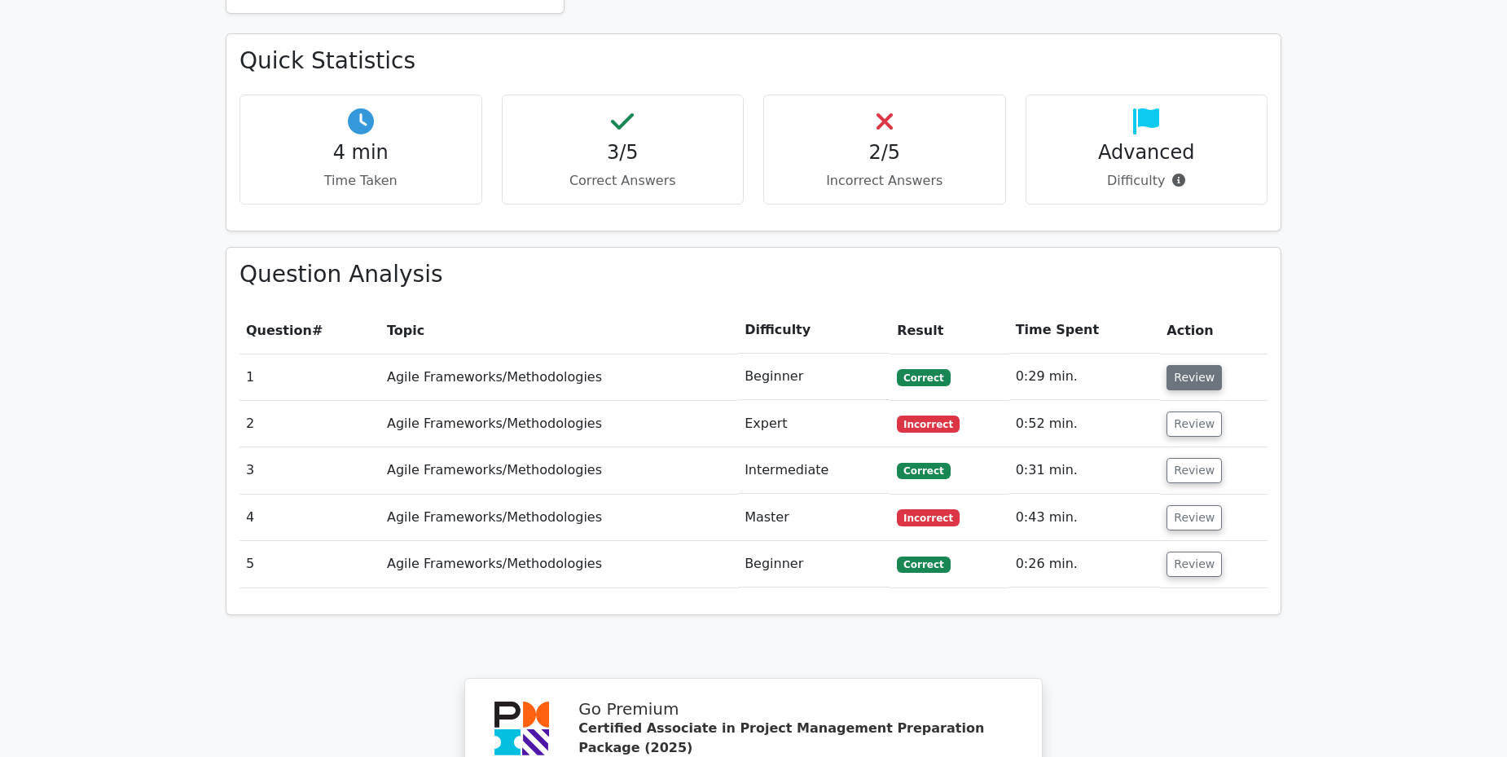
click at [1193, 365] on button "Review" at bounding box center [1193, 377] width 55 height 25
drag, startPoint x: 801, startPoint y: 446, endPoint x: 703, endPoint y: 434, distance: 99.3
click at [703, 494] on tr "4 Agile Frameworks/Methodologies Master Incorrect 0:43 min. Review" at bounding box center [753, 517] width 1028 height 46
drag, startPoint x: 703, startPoint y: 434, endPoint x: 667, endPoint y: 340, distance: 100.3
click at [667, 401] on tr "2 Agile Frameworks/Methodologies Expert Incorrect 0:52 min. Review" at bounding box center [753, 424] width 1028 height 46
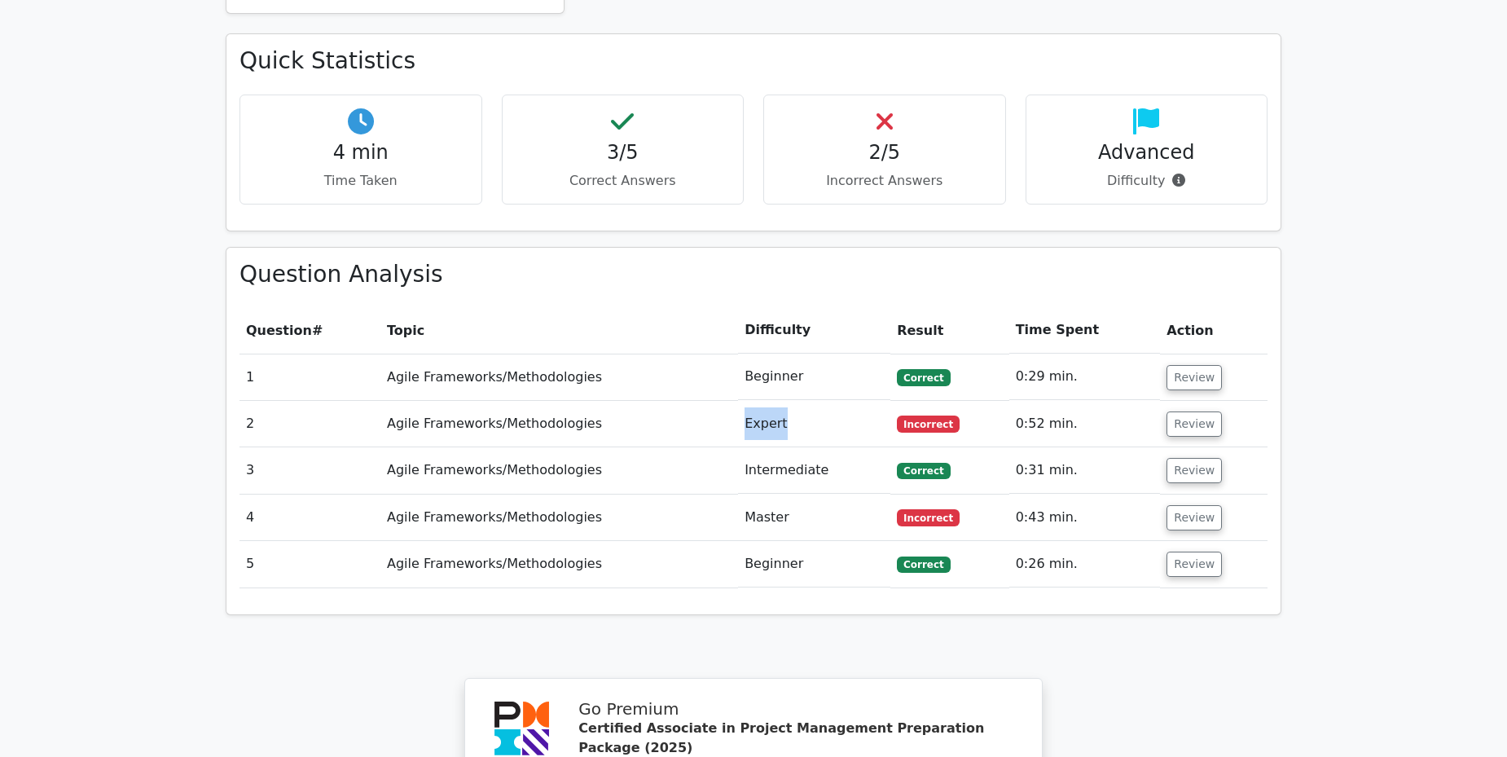
click at [801, 401] on td "Expert" at bounding box center [814, 424] width 152 height 46
click at [1191, 365] on button "Review" at bounding box center [1193, 377] width 55 height 25
click at [1201, 365] on button "Review" at bounding box center [1193, 377] width 55 height 25
click at [514, 353] on td "Agile Frameworks/Methodologies" at bounding box center [559, 376] width 358 height 46
click at [1023, 353] on td "0:29 min." at bounding box center [1084, 376] width 151 height 46
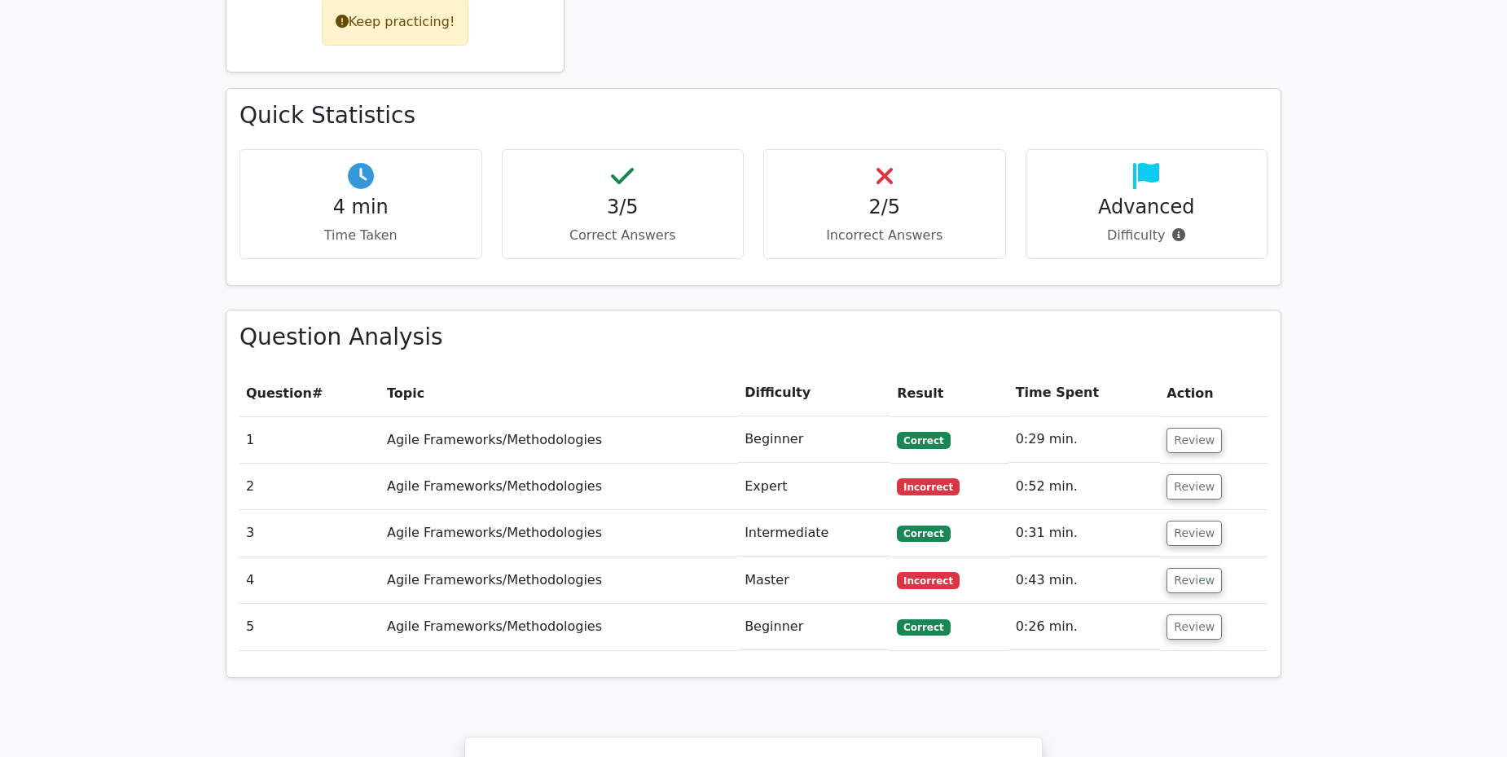
scroll to position [890, 0]
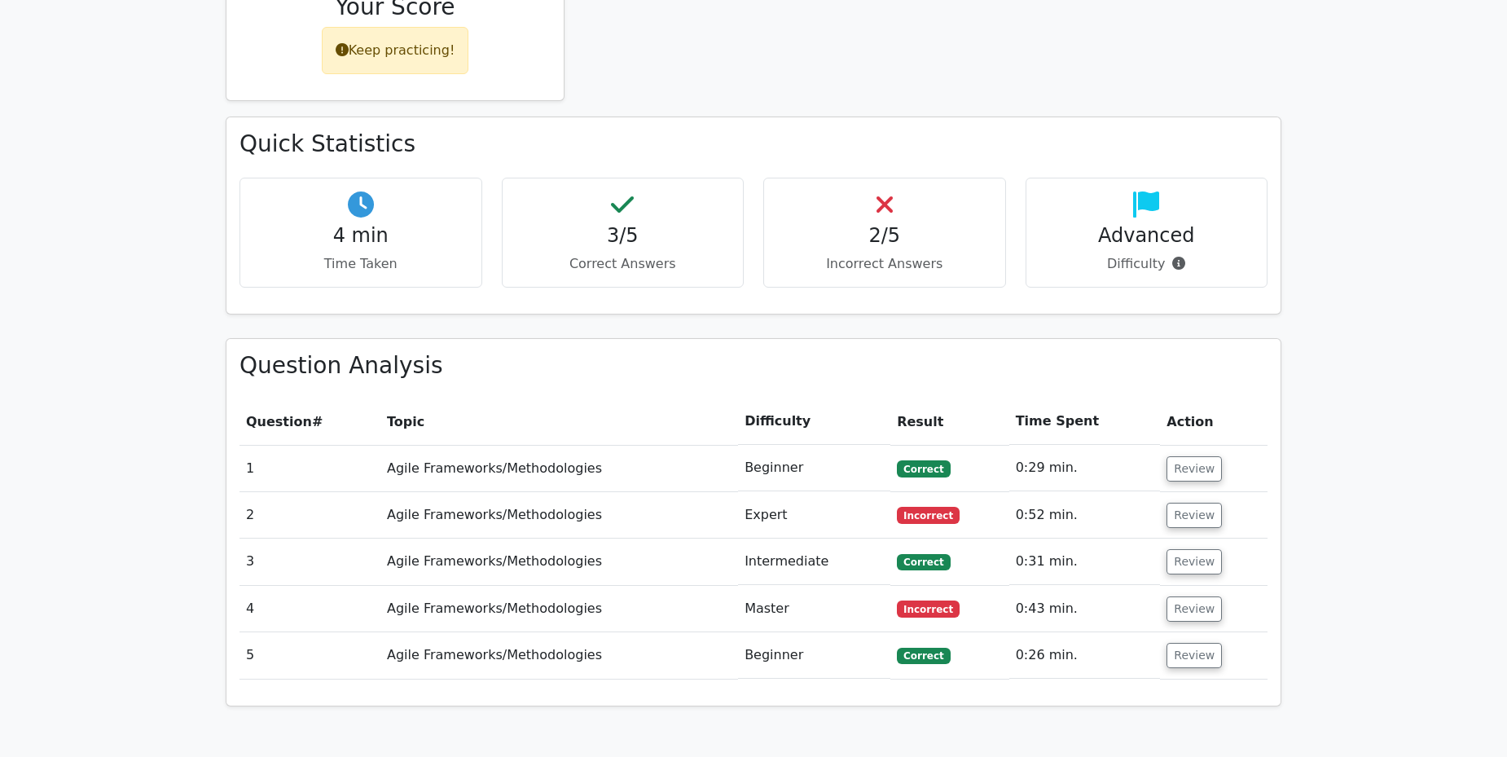
click at [643, 224] on h4 "3/5" at bounding box center [622, 236] width 215 height 24
click at [401, 178] on div "4 min Time Taken" at bounding box center [360, 233] width 243 height 110
drag, startPoint x: 919, startPoint y: 153, endPoint x: 897, endPoint y: 156, distance: 21.4
click at [917, 224] on h4 "2/5" at bounding box center [884, 236] width 215 height 24
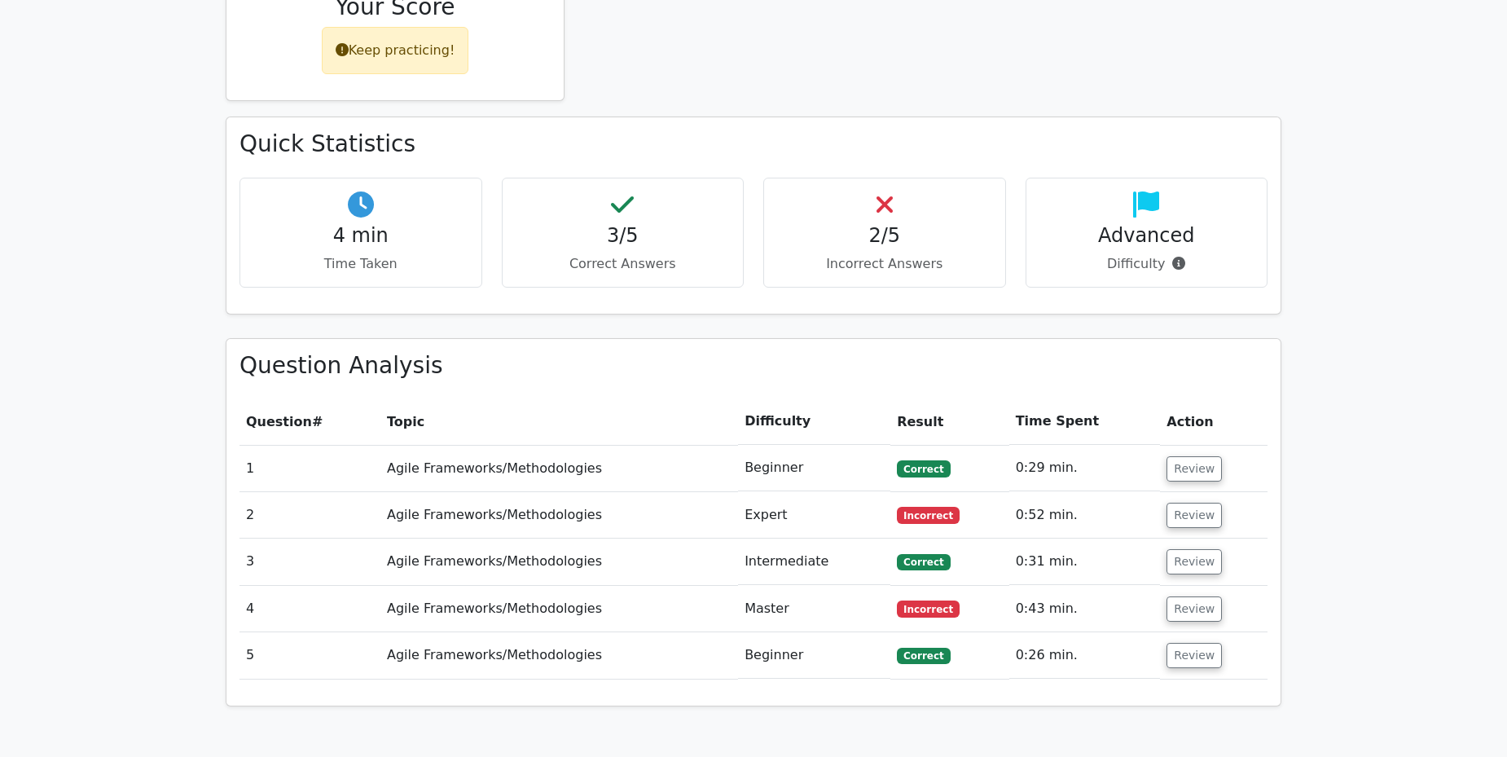
click at [839, 224] on h4 "2/5" at bounding box center [884, 236] width 215 height 24
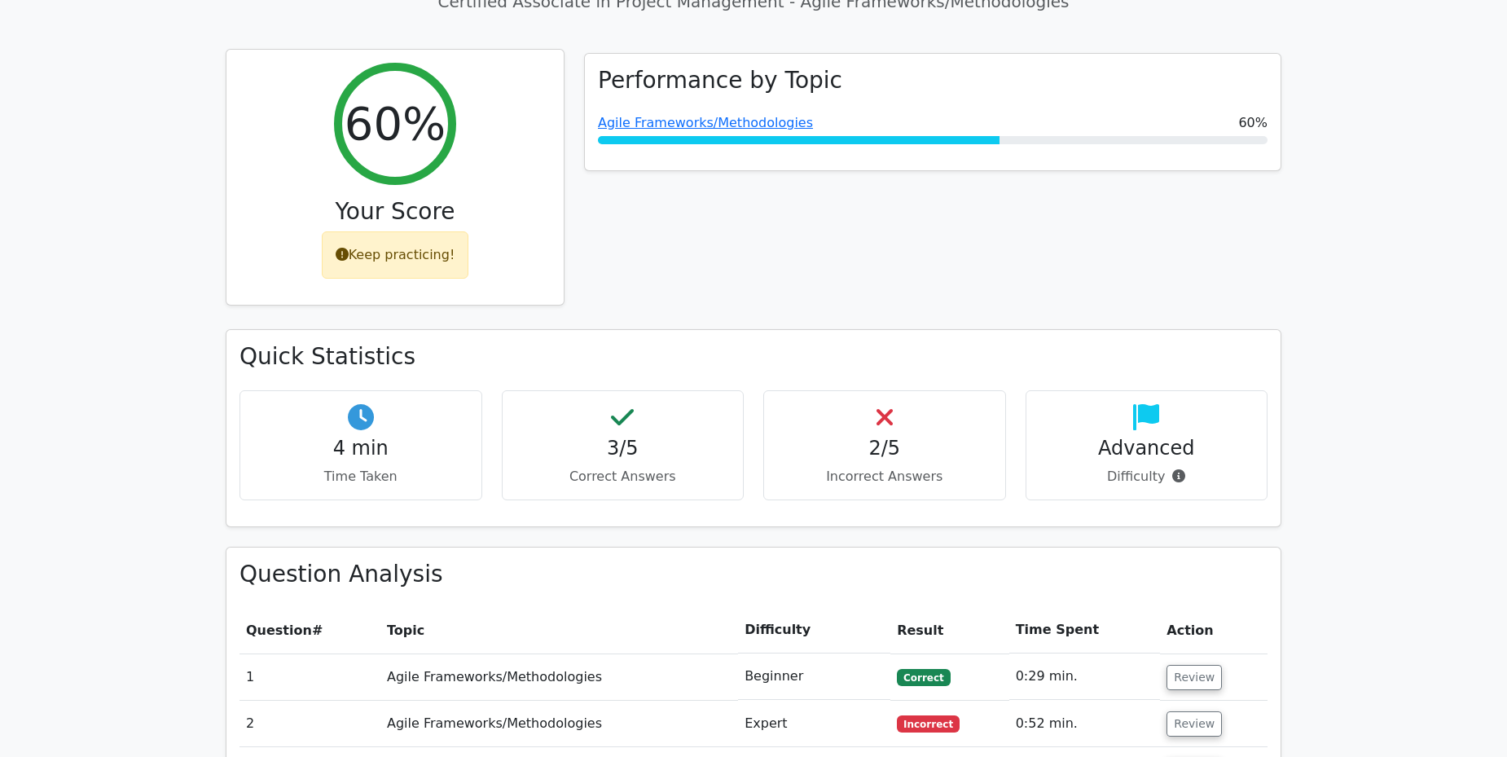
scroll to position [646, 0]
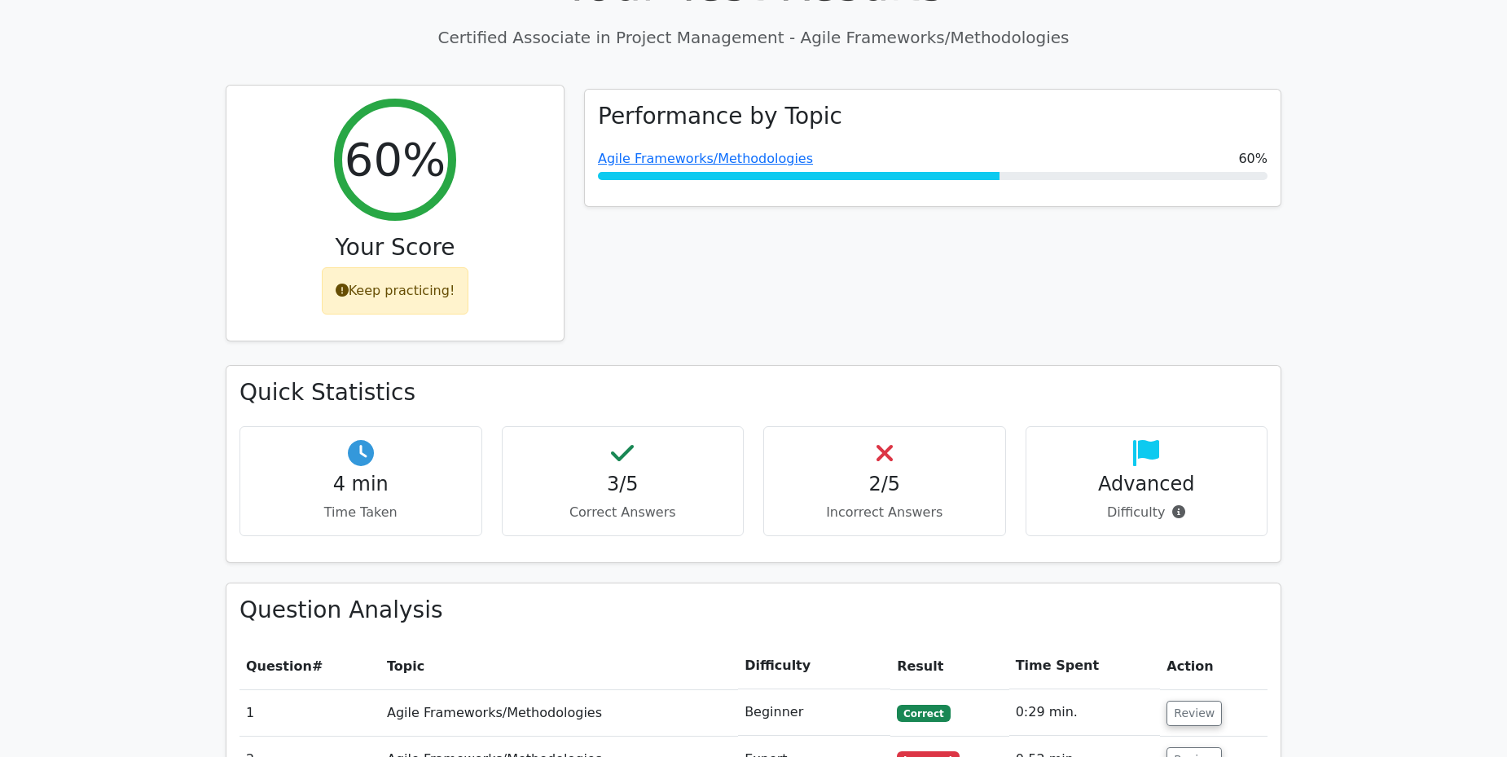
click at [407, 267] on div "Keep practicing!" at bounding box center [395, 290] width 147 height 47
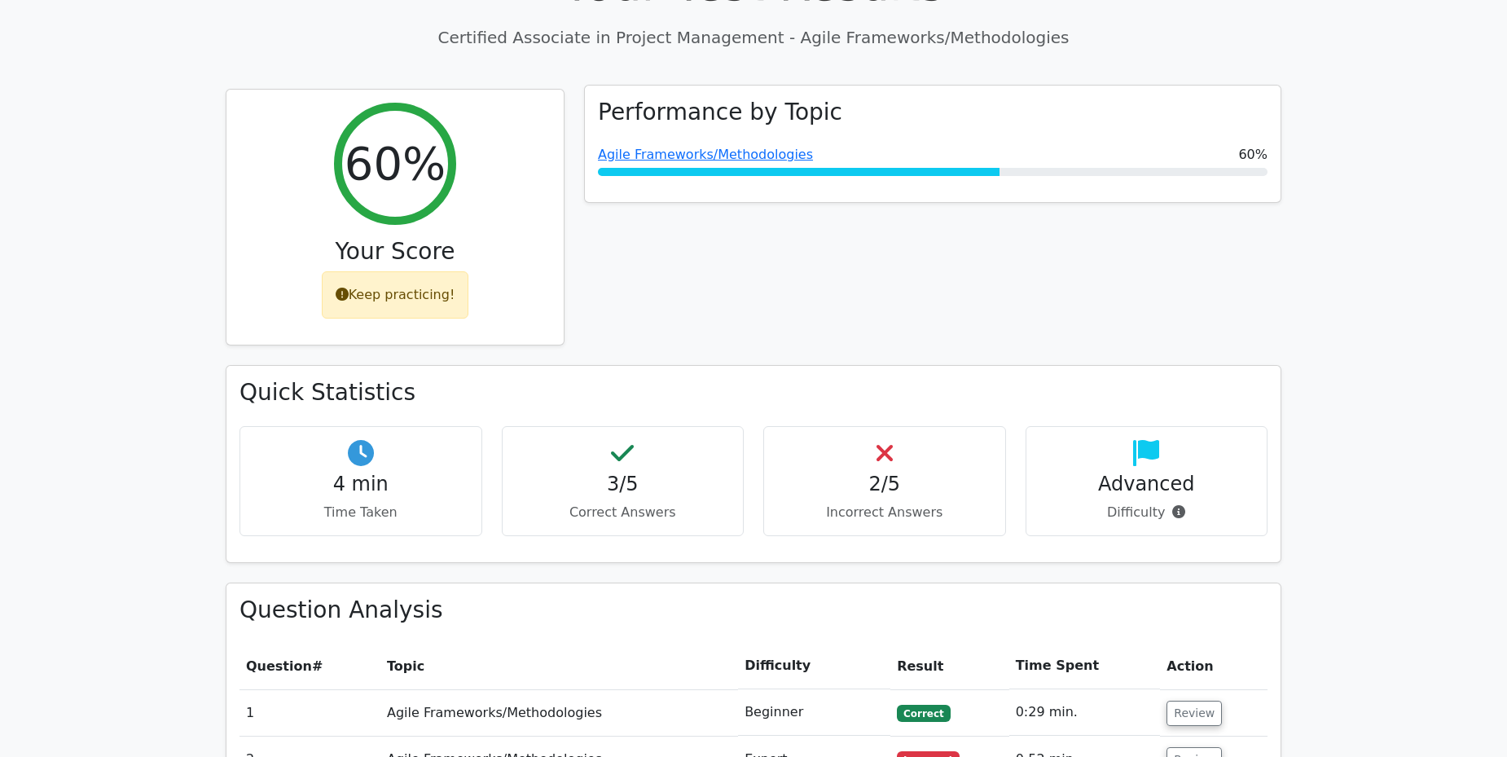
click at [1227, 99] on div "Performance by Topic Agile Frameworks/Methodologies 60%" at bounding box center [932, 144] width 695 height 117
click at [708, 147] on link "Agile Frameworks/Methodologies" at bounding box center [705, 154] width 215 height 15
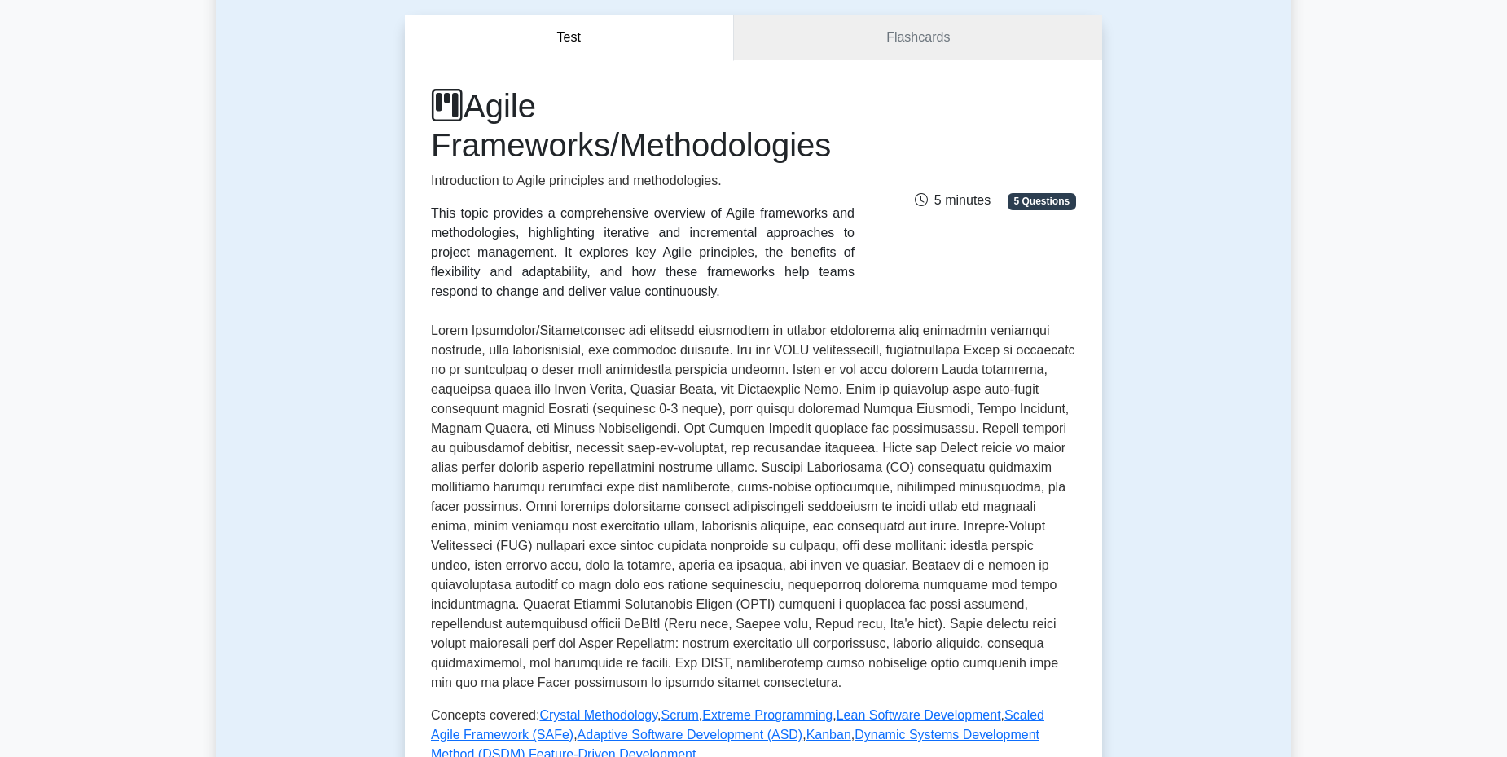
scroll to position [81, 0]
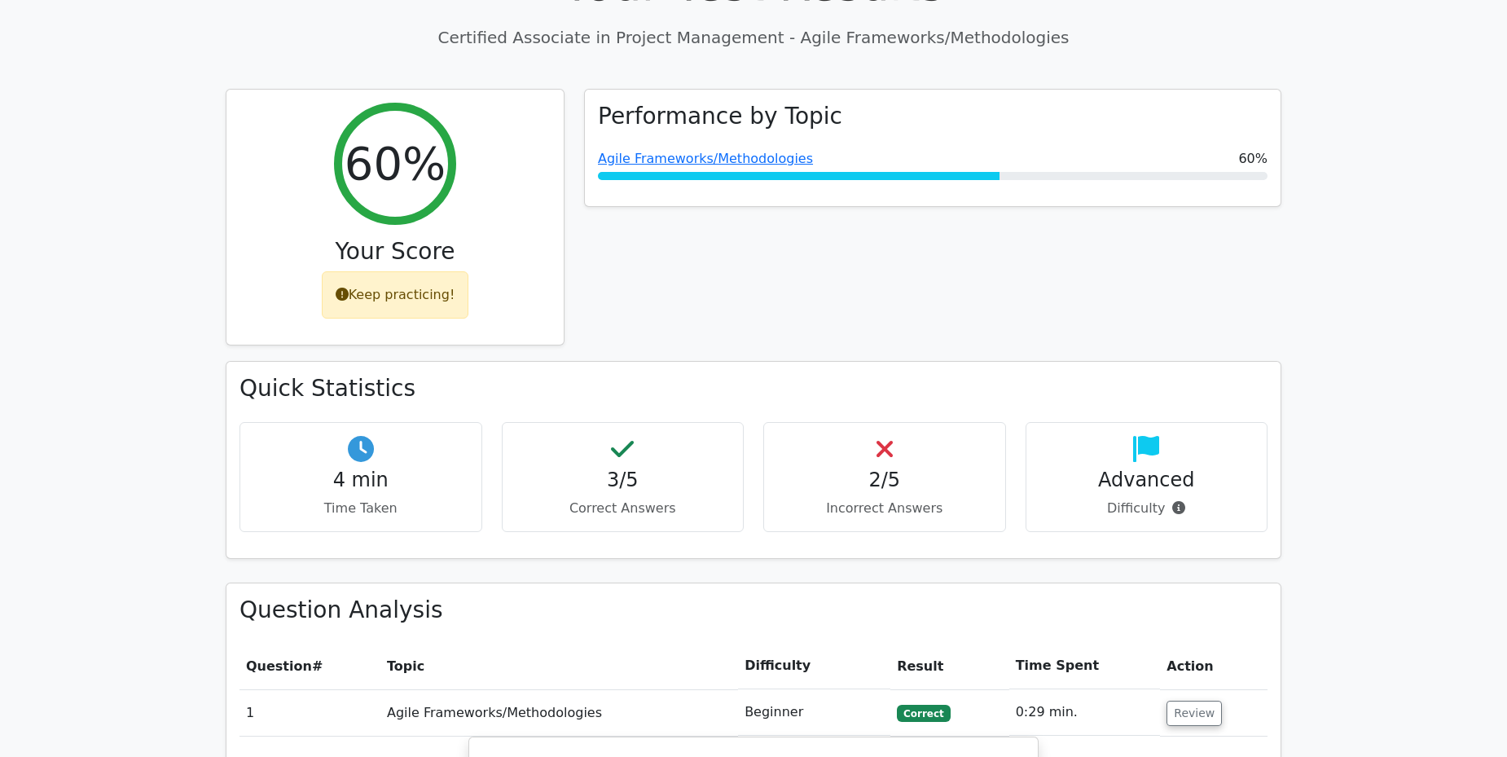
click at [937, 422] on div "2/5 Incorrect Answers" at bounding box center [884, 477] width 243 height 110
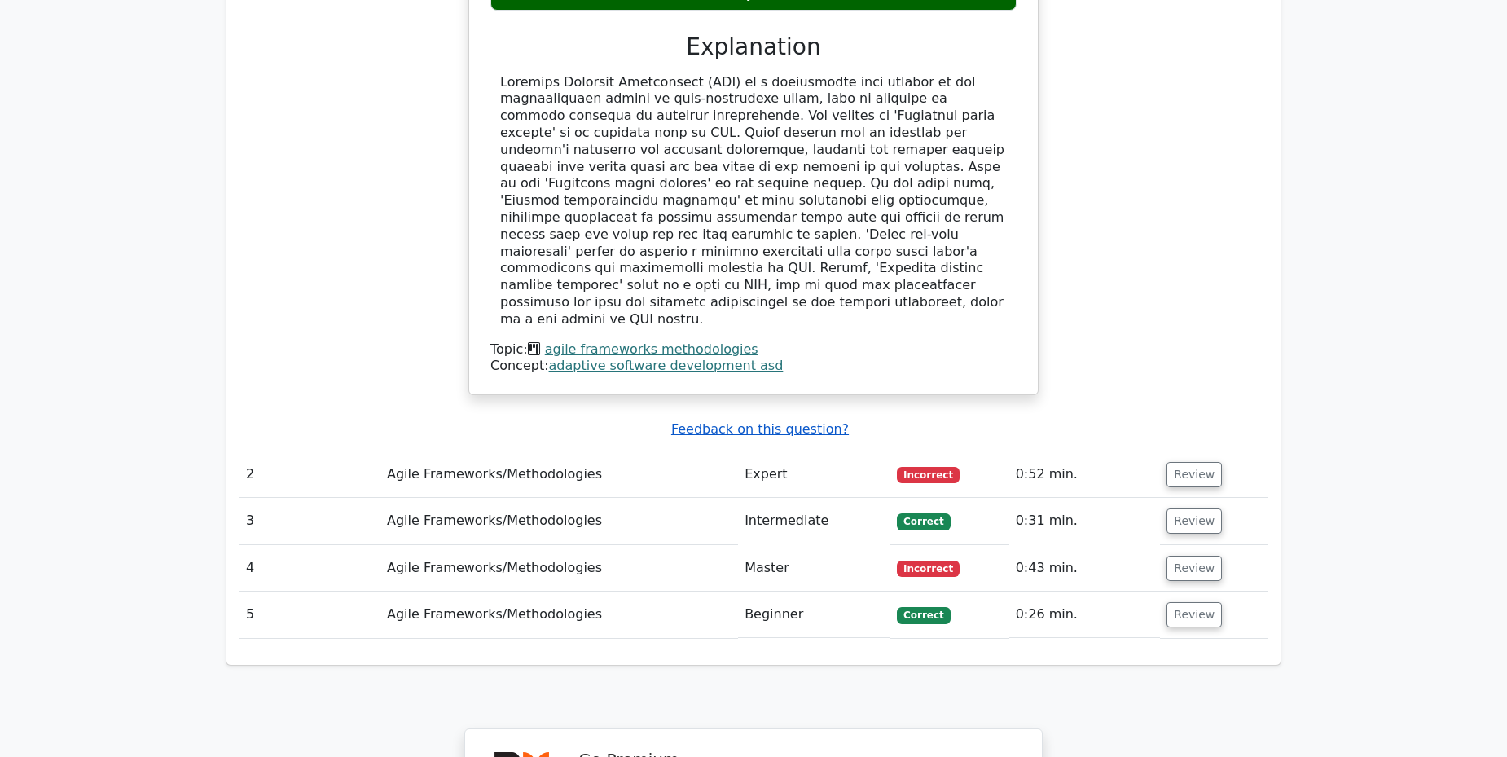
scroll to position [1704, 0]
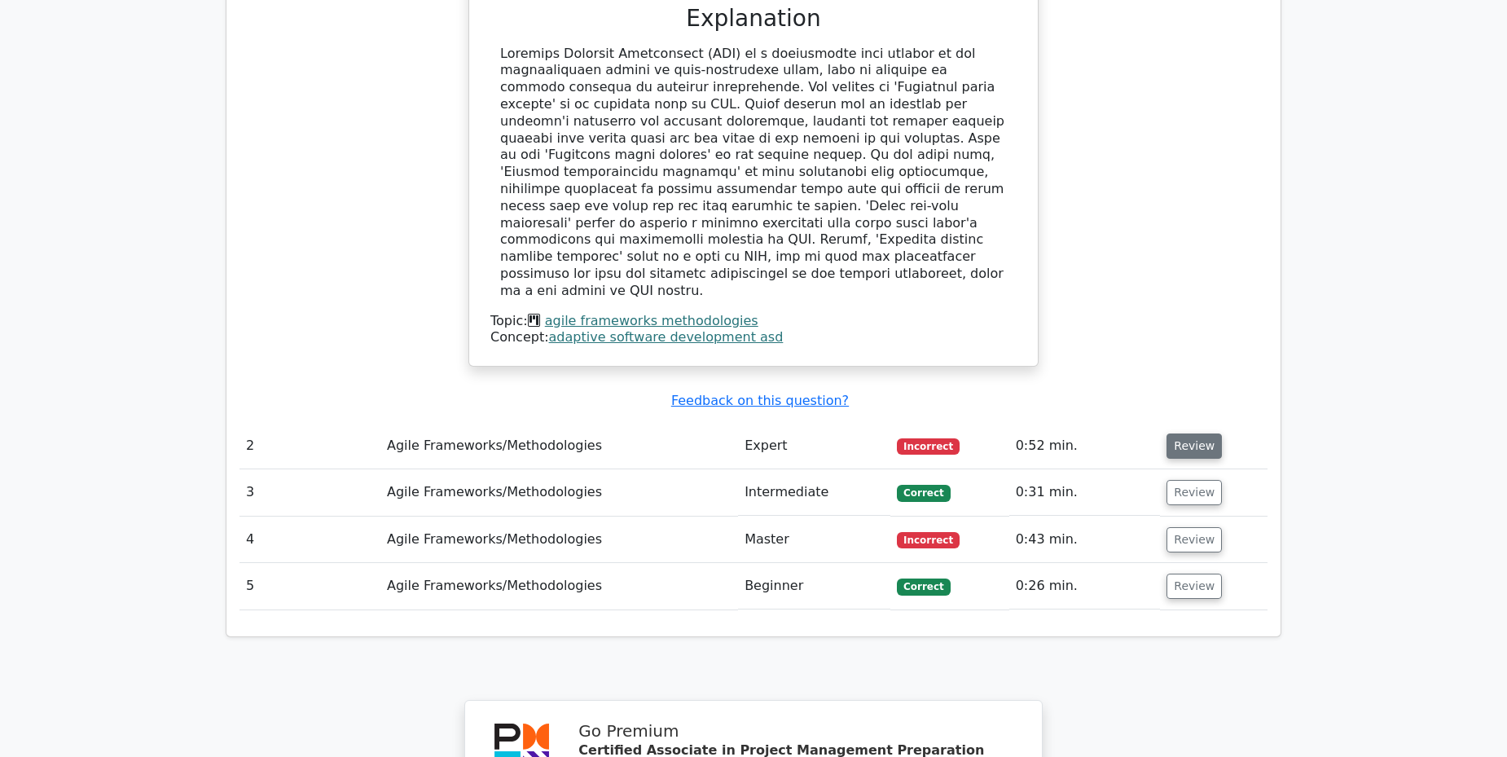
click at [1204, 433] on button "Review" at bounding box center [1193, 445] width 55 height 25
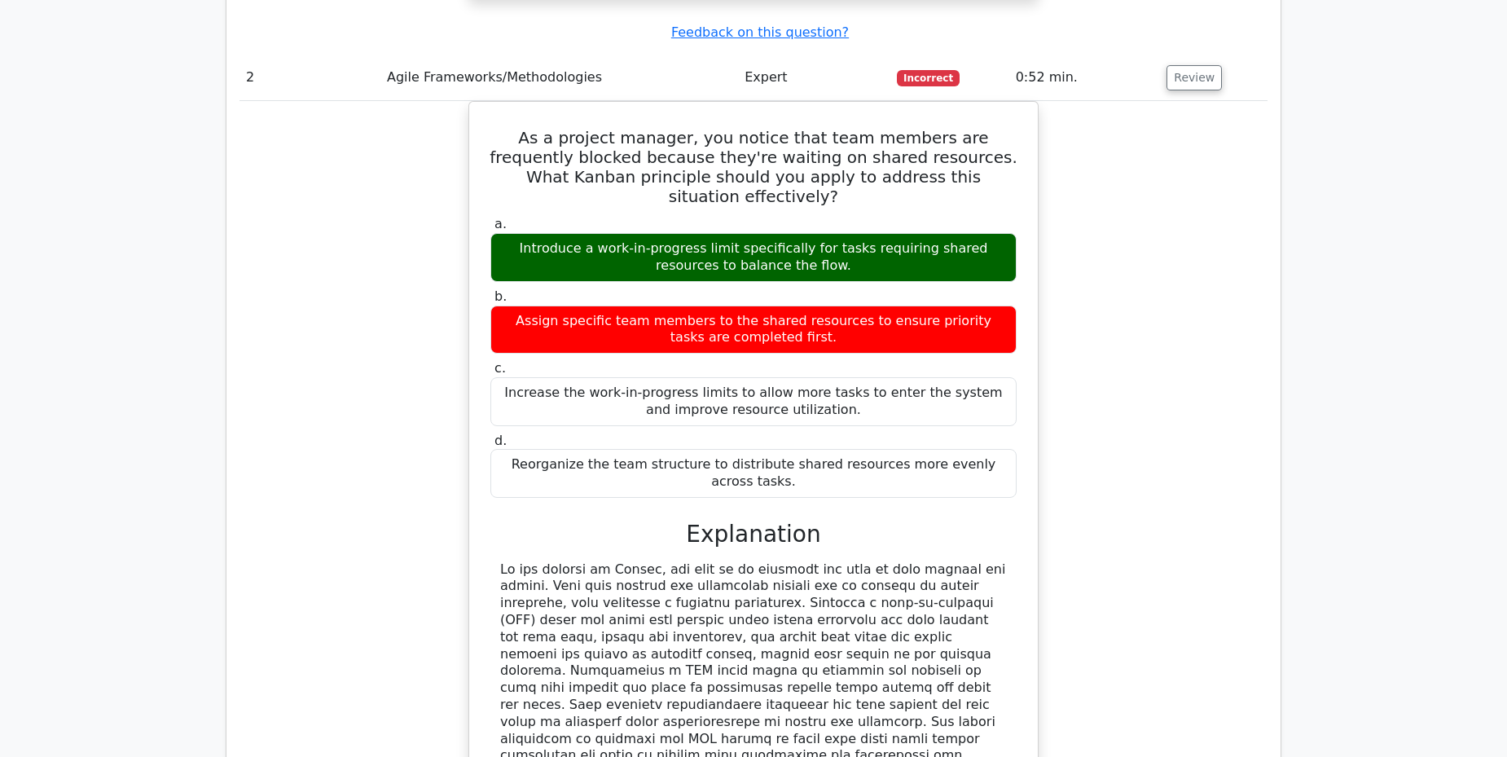
scroll to position [2112, 0]
